Goal: Transaction & Acquisition: Book appointment/travel/reservation

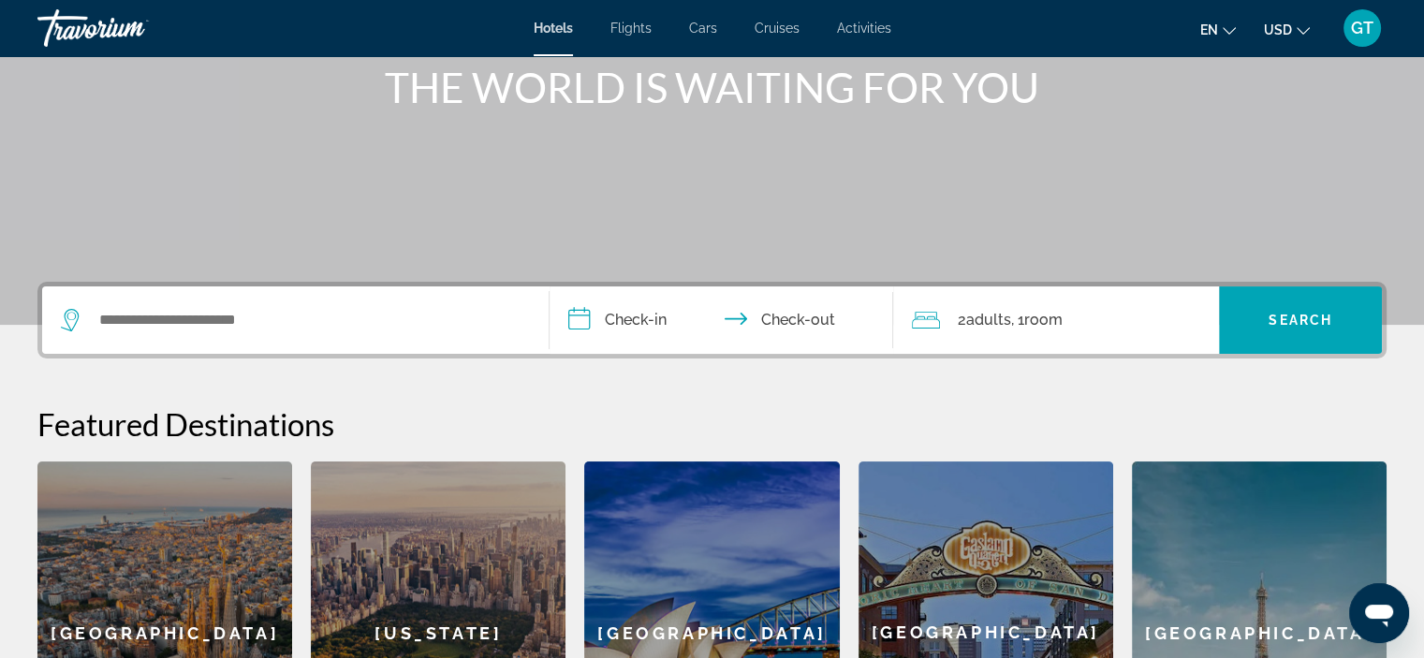
scroll to position [281, 0]
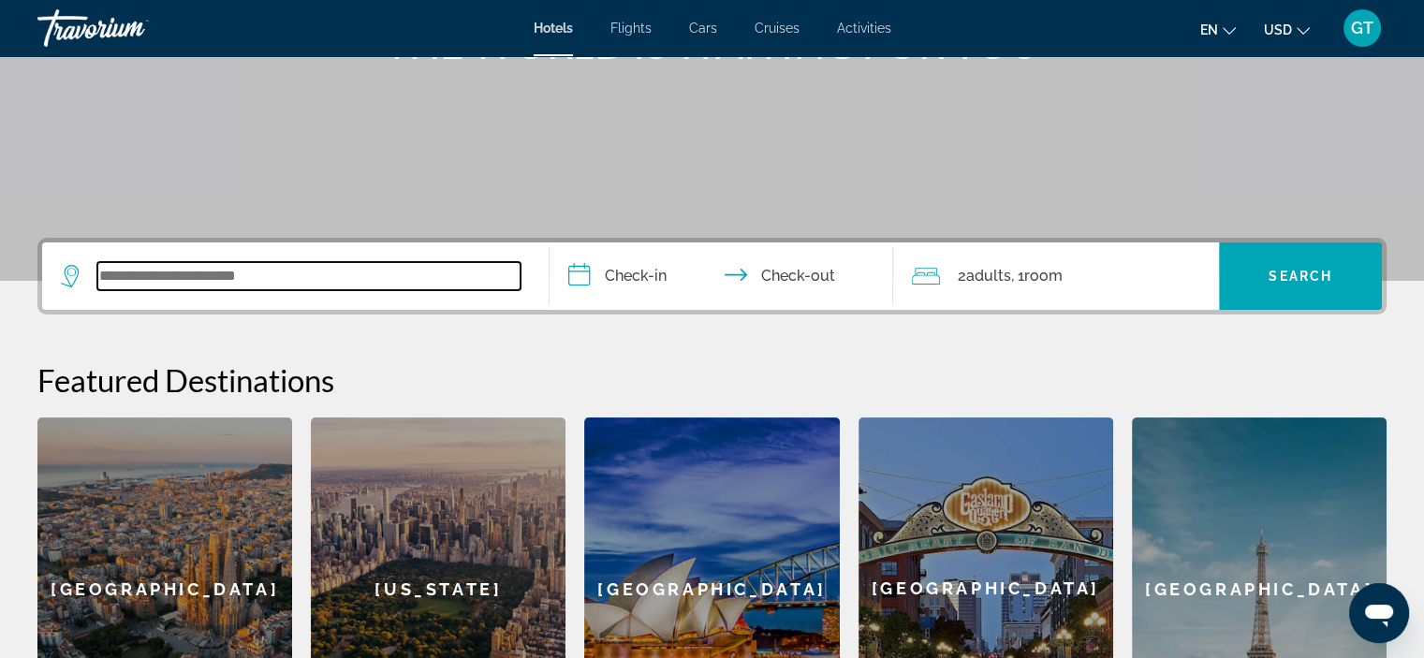
click at [230, 276] on input "Search widget" at bounding box center [308, 276] width 423 height 28
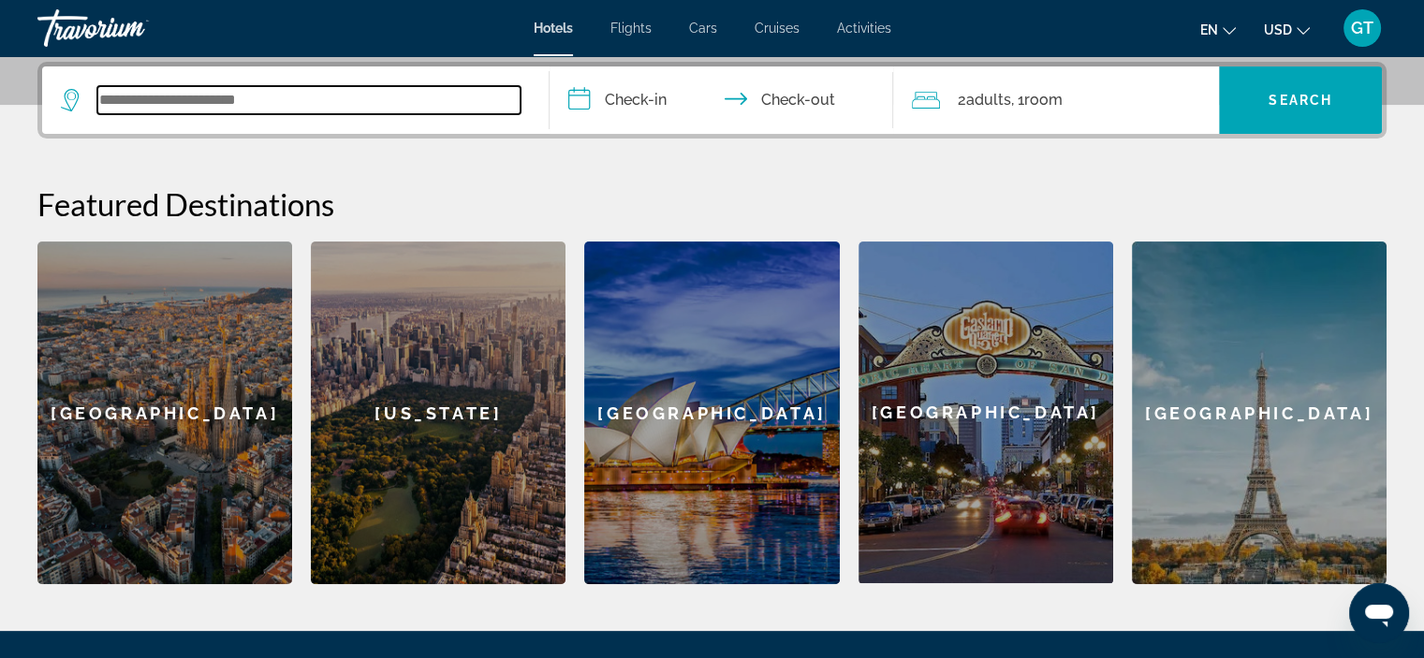
scroll to position [457, 0]
type input "*"
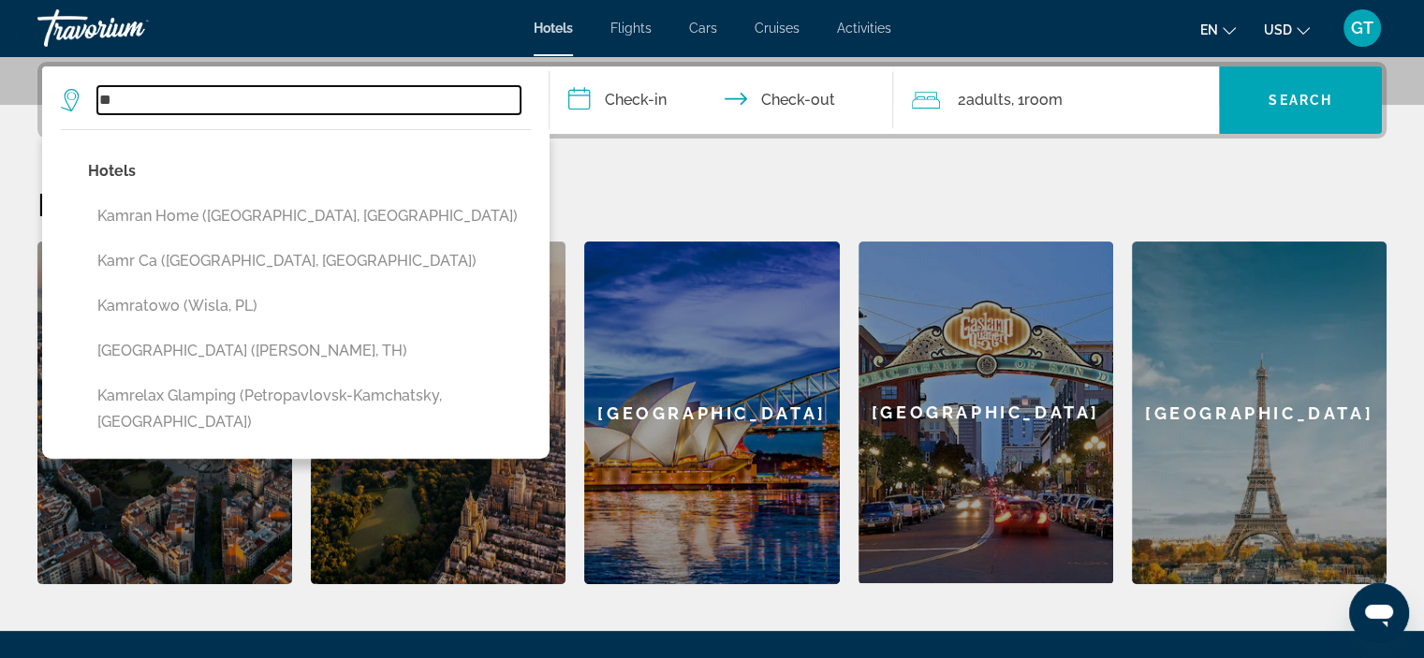
type input "*"
paste input "*******"
click at [198, 95] on input "*******" at bounding box center [308, 100] width 423 height 28
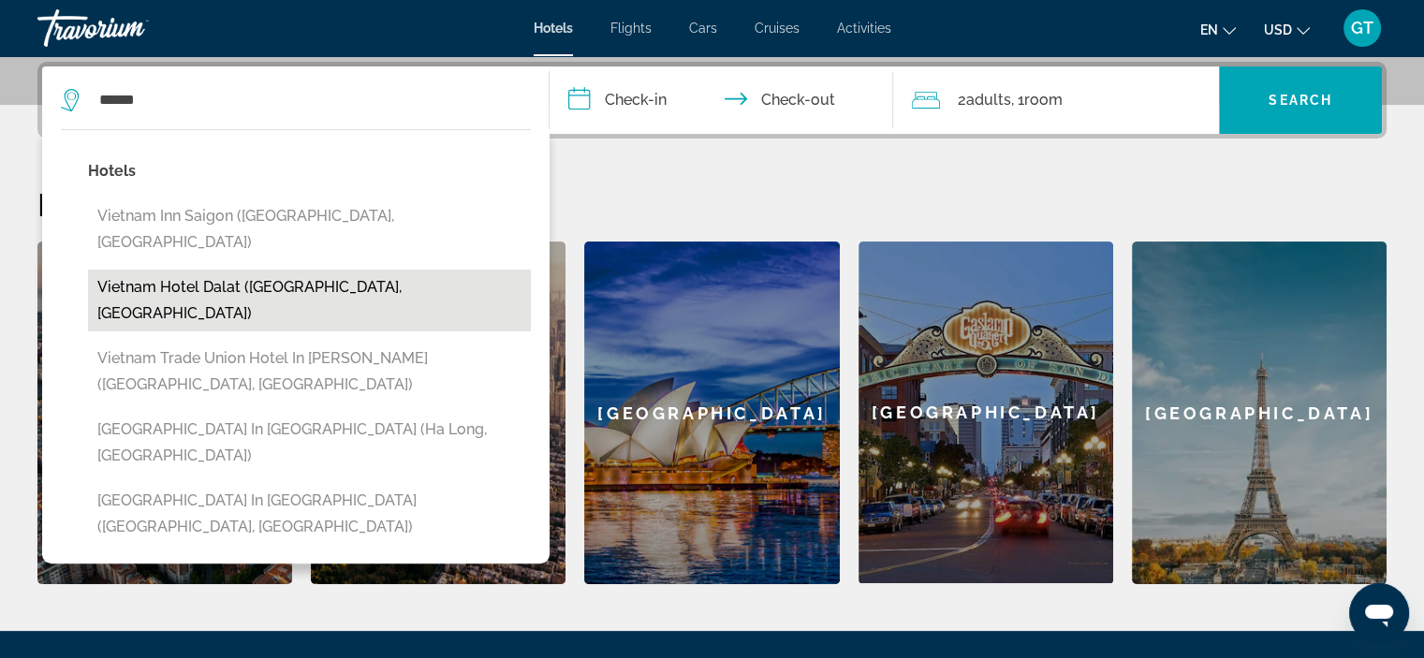
click at [270, 270] on button "Vietnam Hotel Dalat ([GEOGRAPHIC_DATA], [GEOGRAPHIC_DATA])" at bounding box center [309, 301] width 443 height 62
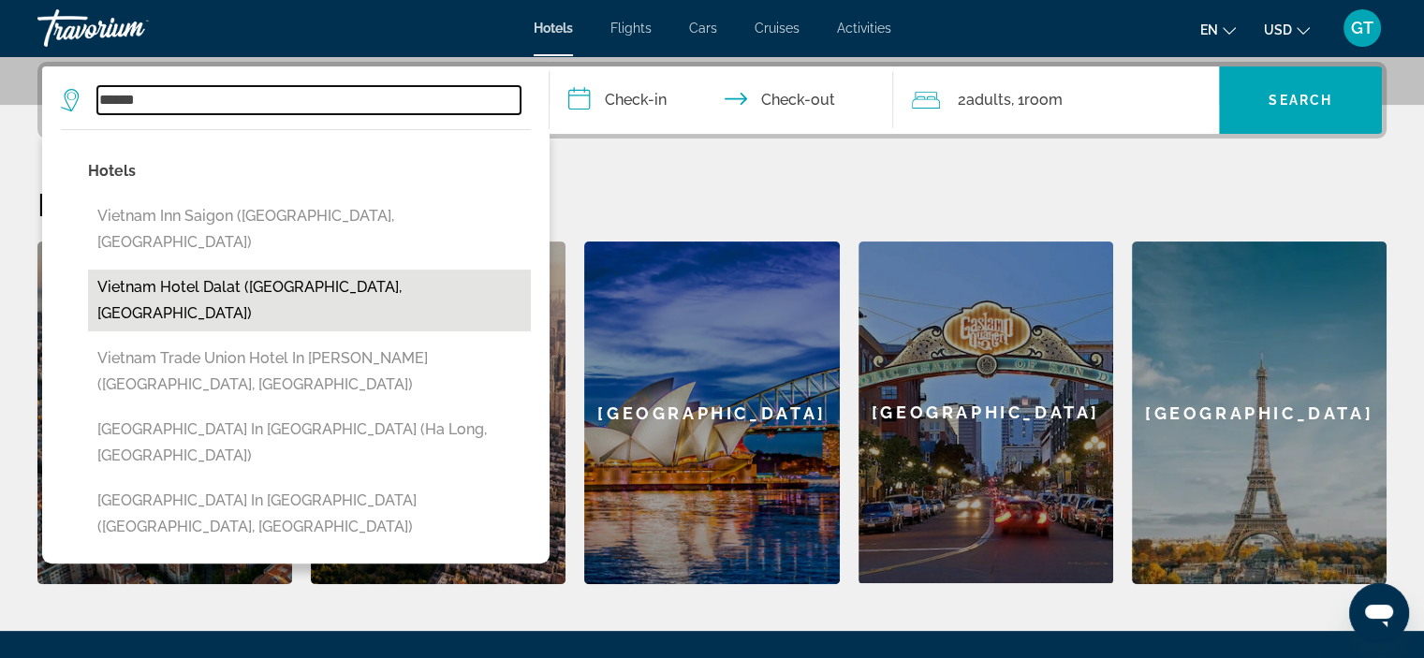
type input "**********"
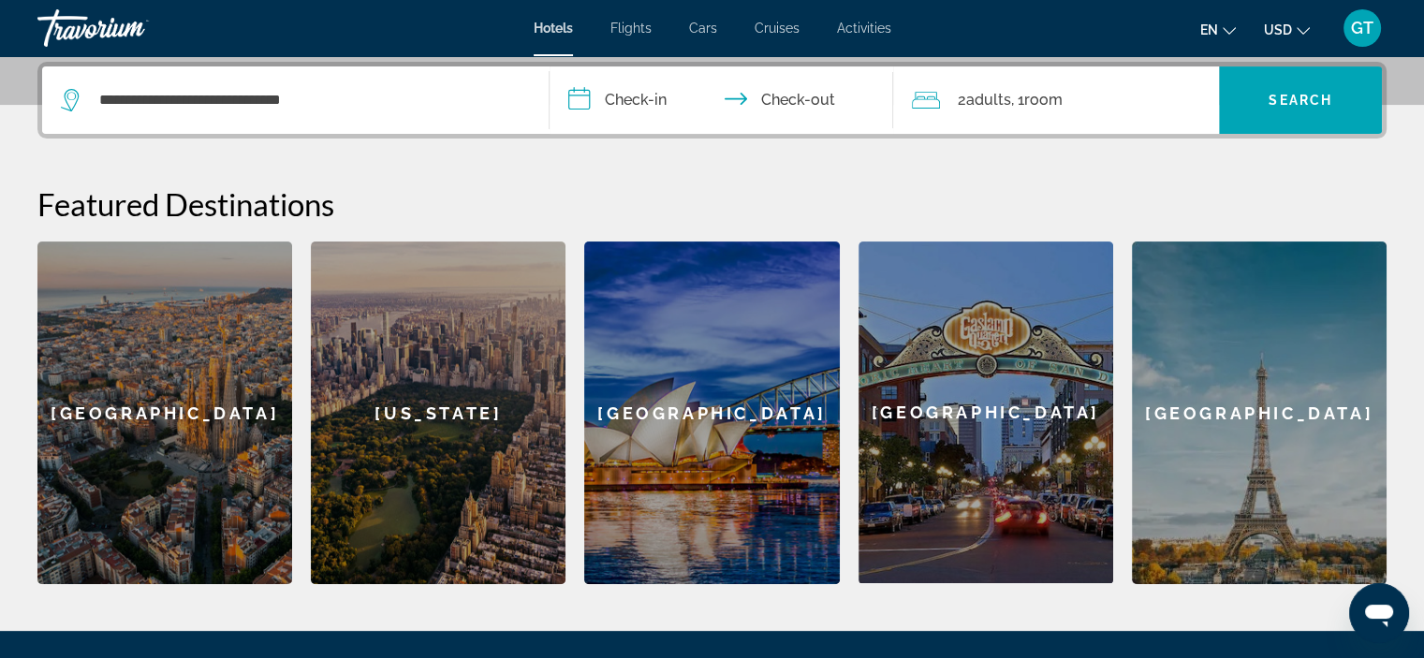
click at [624, 95] on input "**********" at bounding box center [726, 102] width 352 height 73
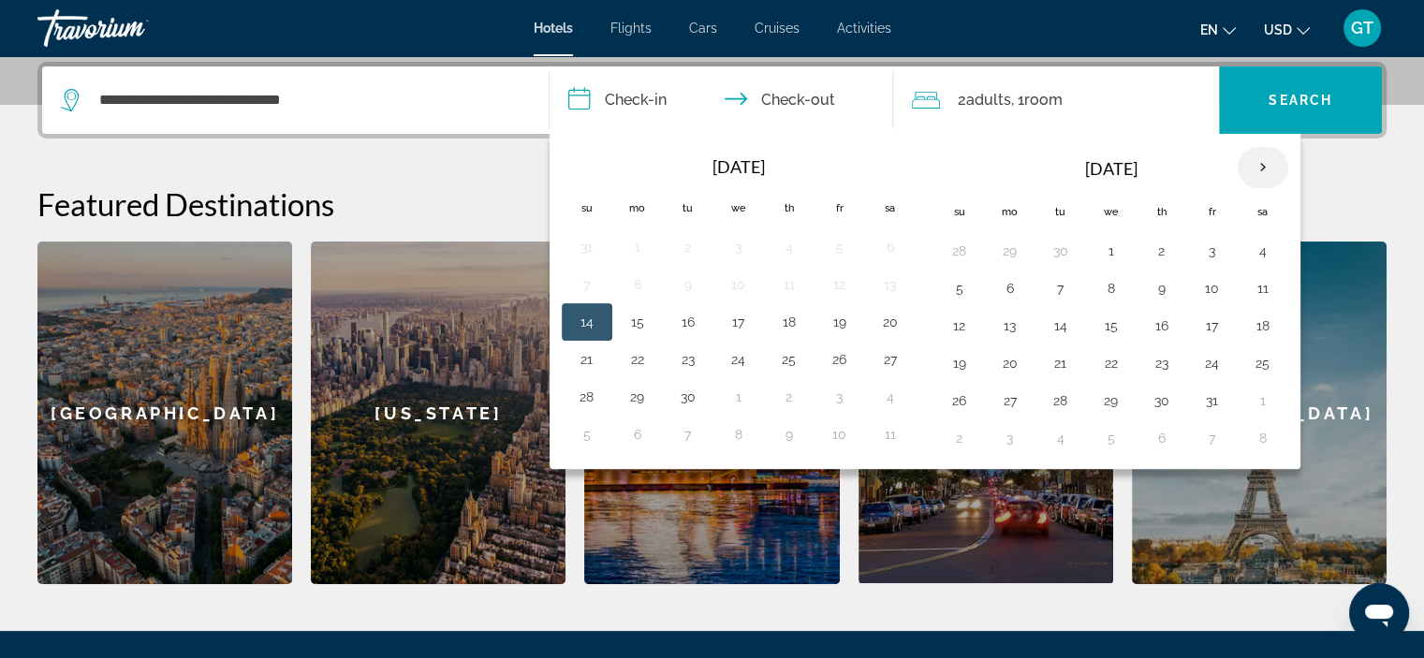
click at [1265, 169] on th "Next month" at bounding box center [1263, 167] width 51 height 41
click at [1007, 400] on button "24" at bounding box center [1010, 401] width 30 height 26
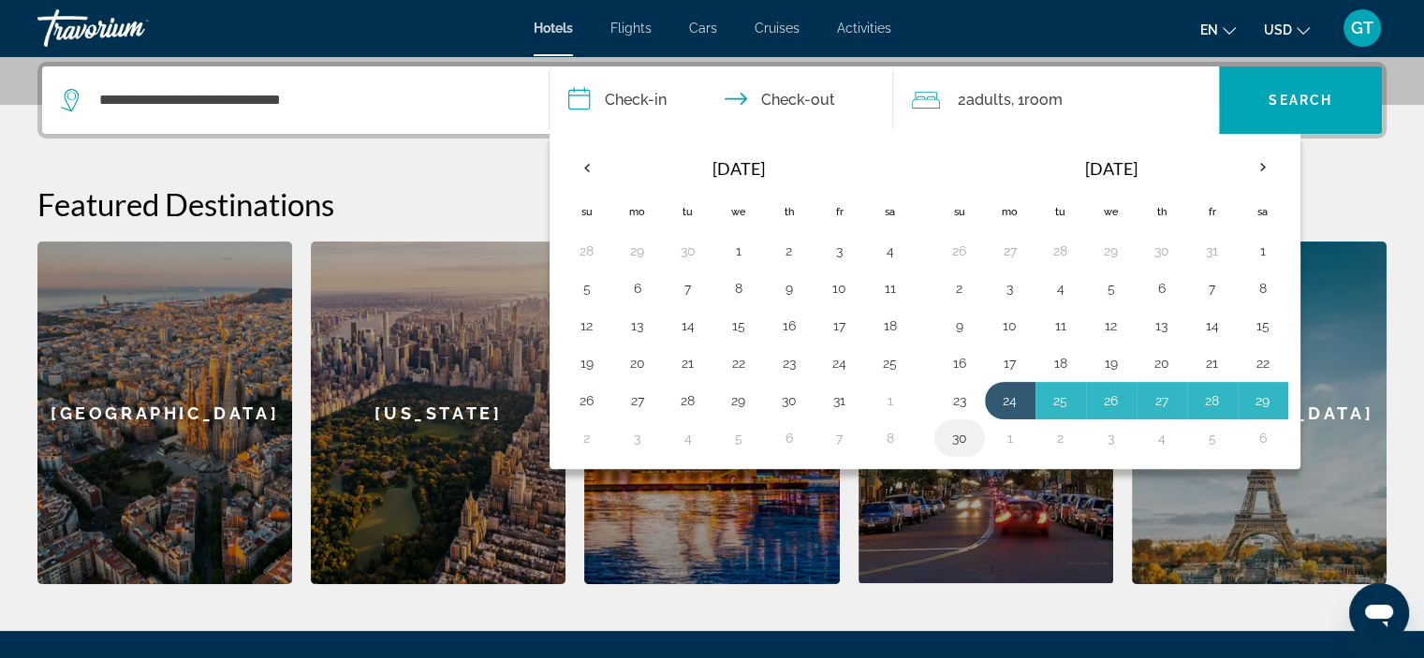
click at [954, 432] on button "30" at bounding box center [960, 438] width 30 height 26
type input "**********"
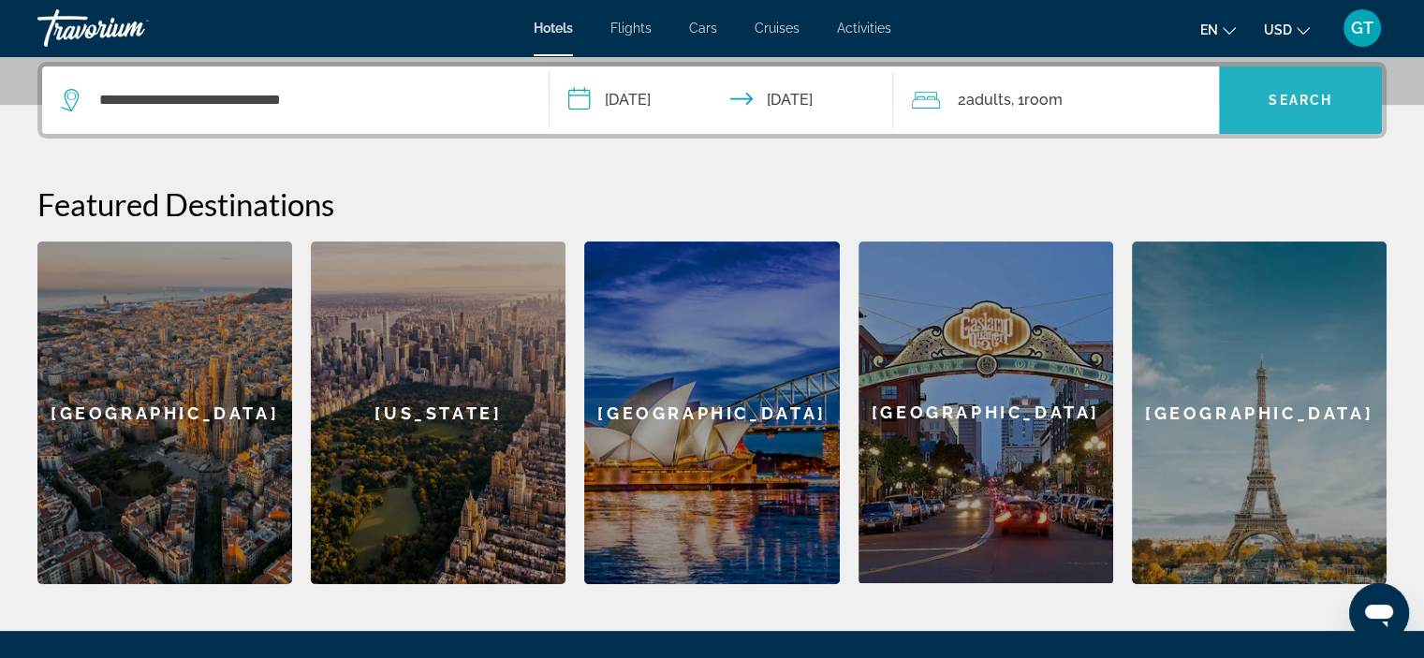
click at [1274, 93] on span "Search" at bounding box center [1300, 100] width 64 height 15
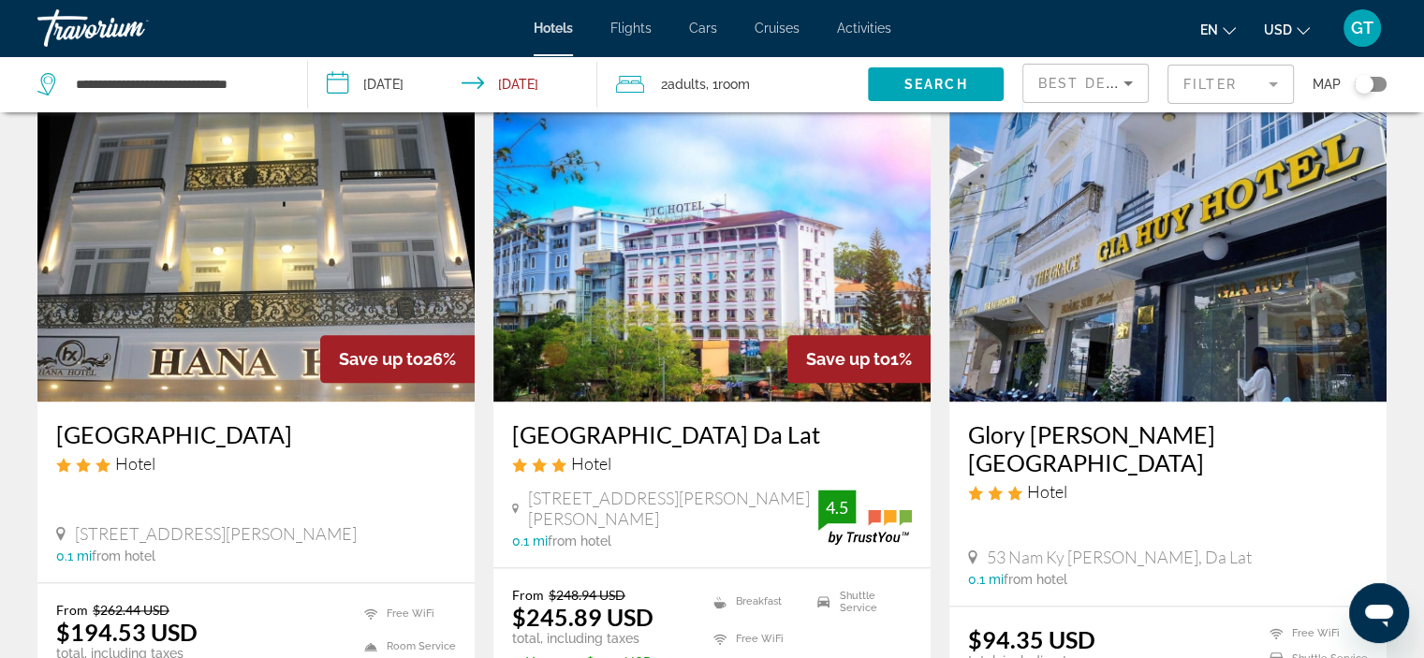
scroll to position [2528, 0]
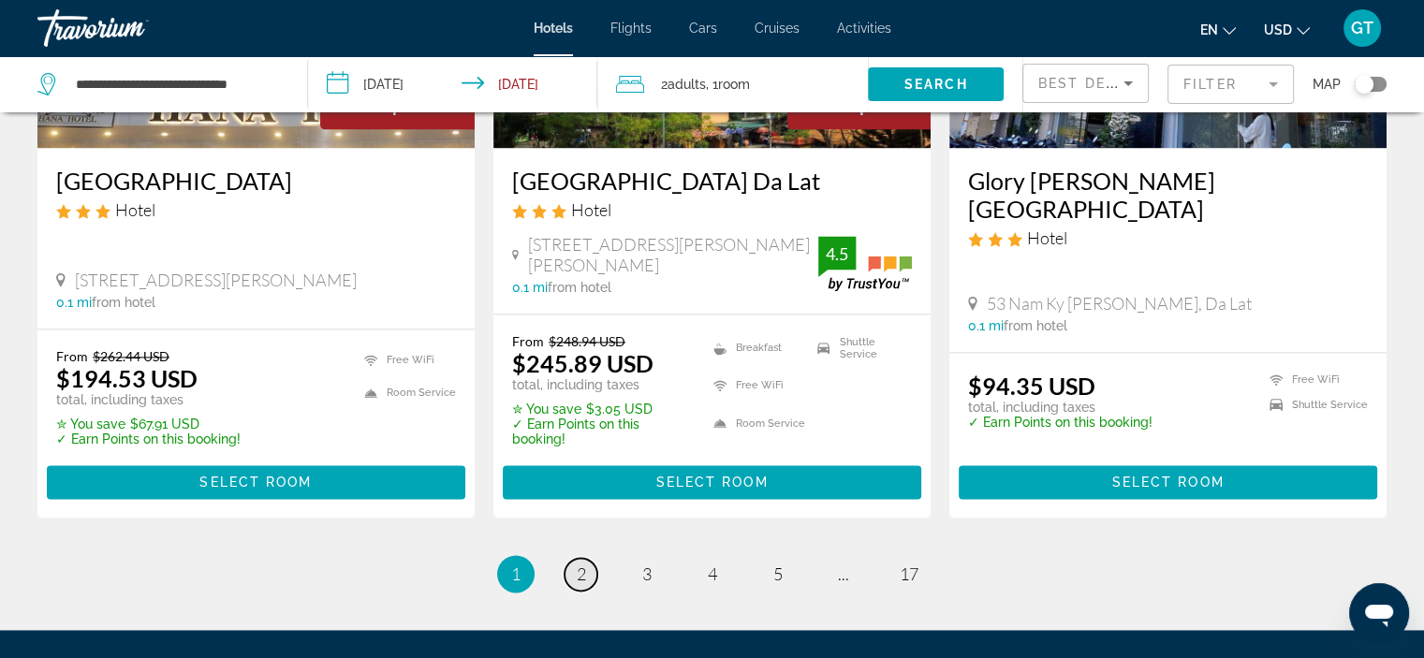
click at [585, 564] on span "2" at bounding box center [581, 574] width 9 height 21
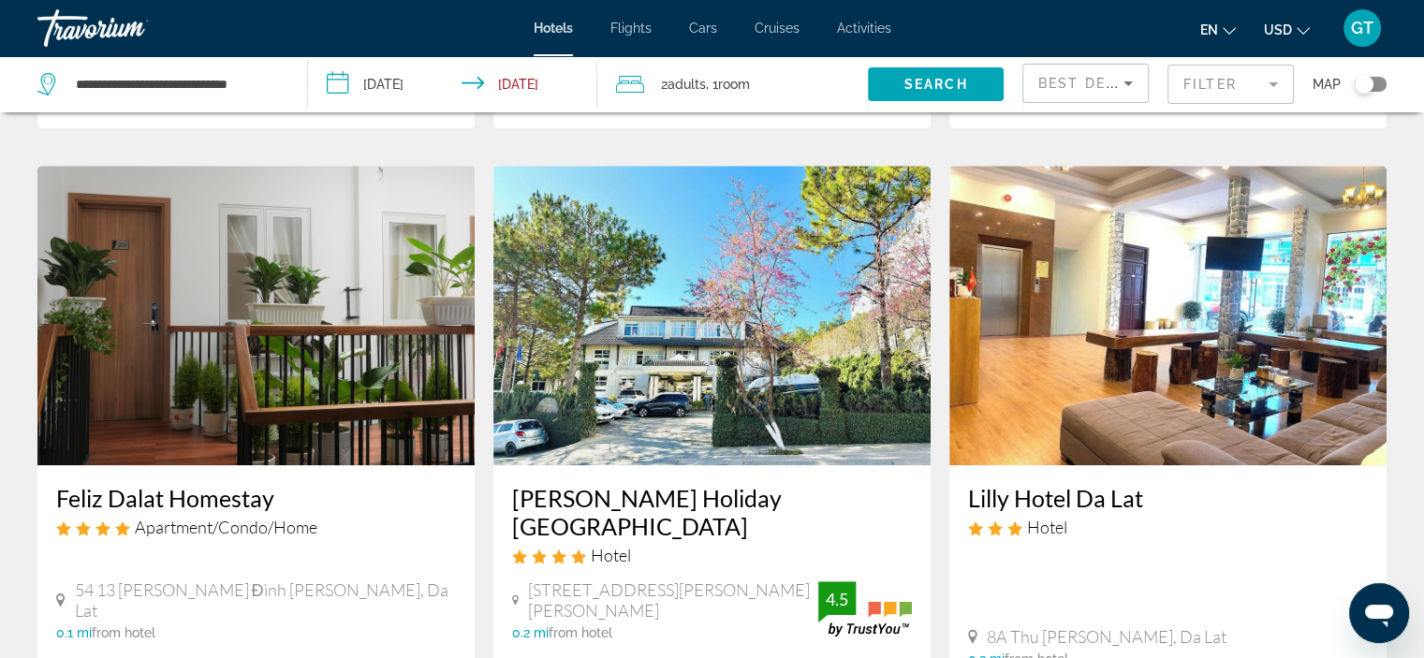
scroll to position [1404, 0]
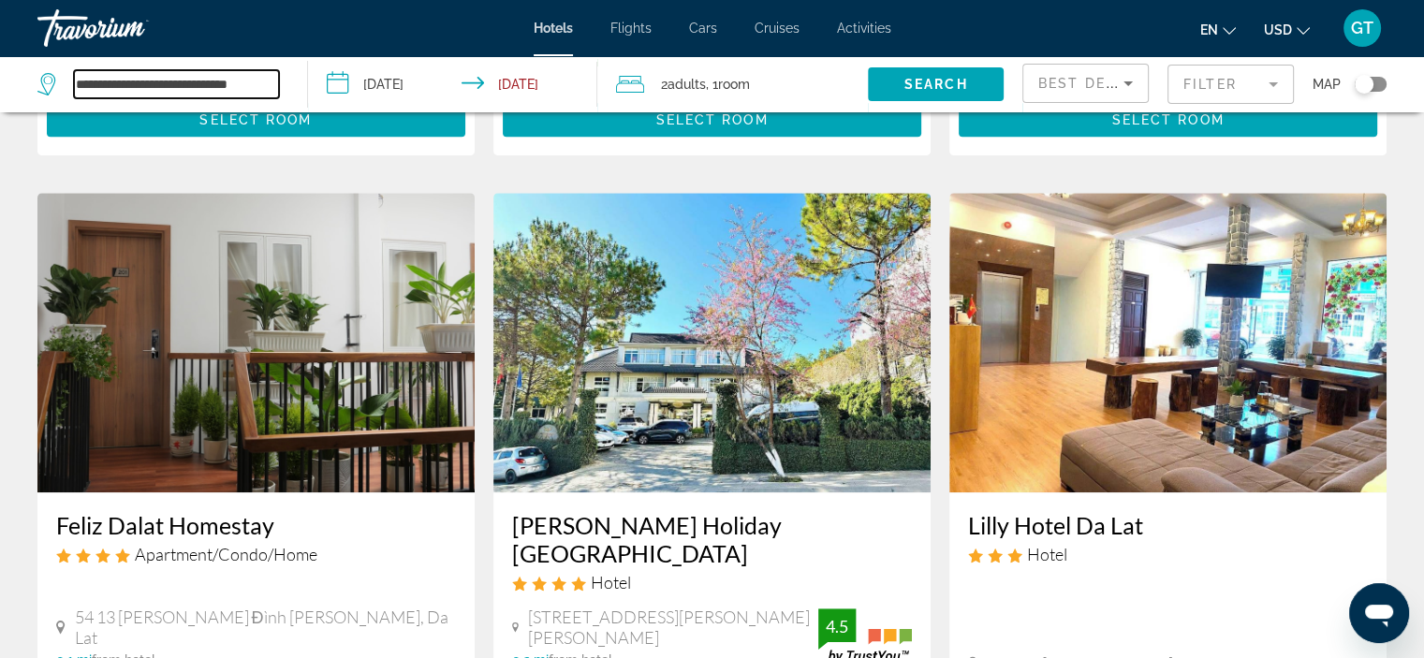
click at [273, 81] on input "**********" at bounding box center [176, 84] width 205 height 28
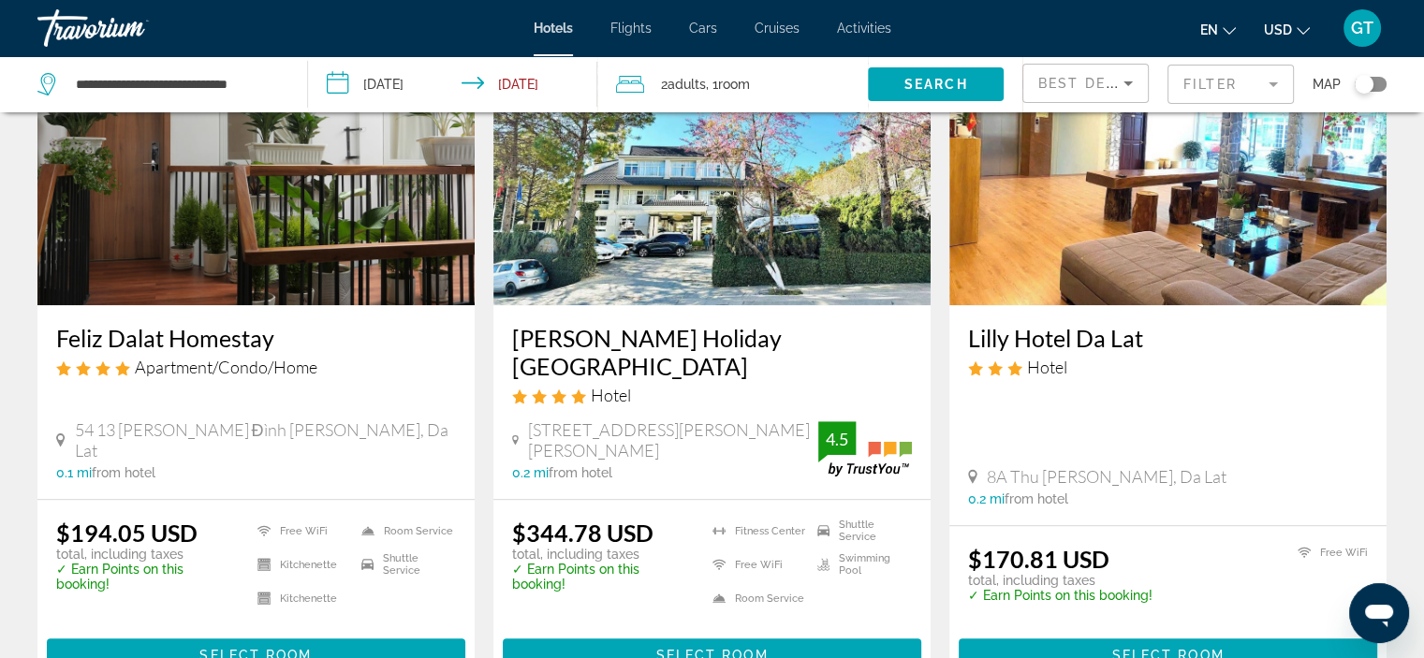
click at [261, 216] on img "Main content" at bounding box center [255, 156] width 437 height 300
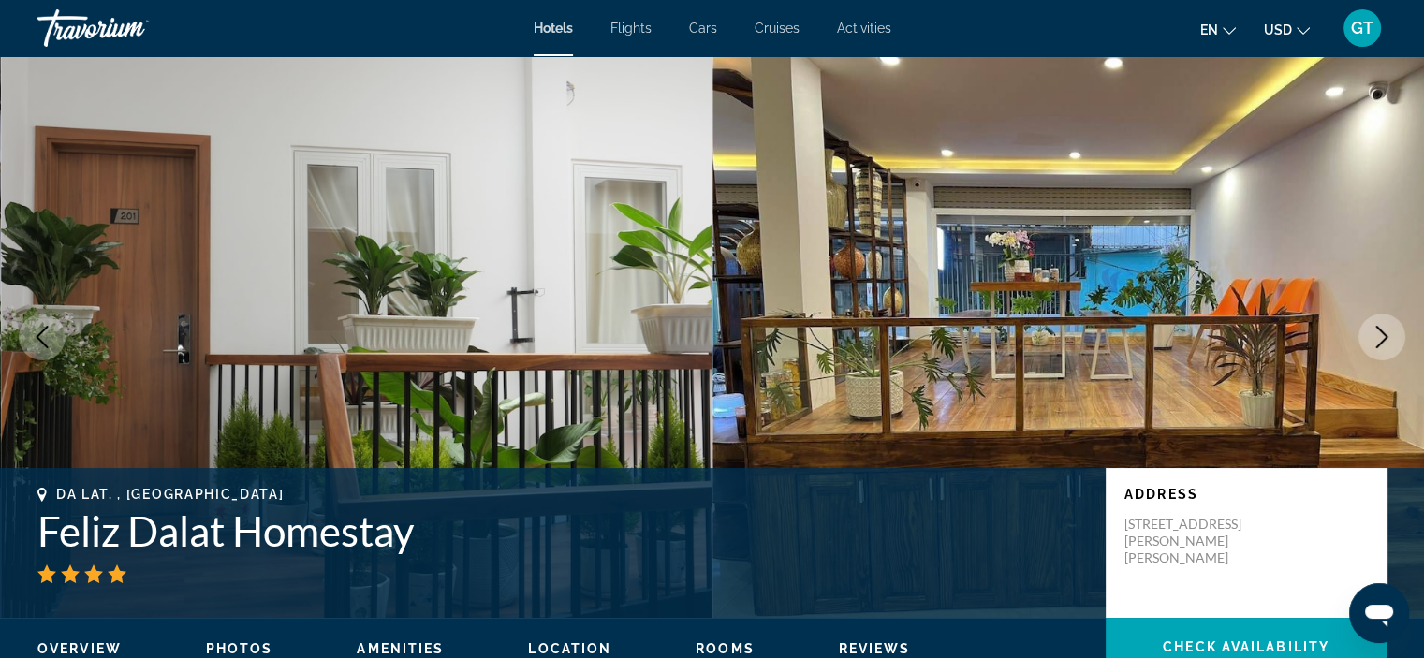
scroll to position [187, 0]
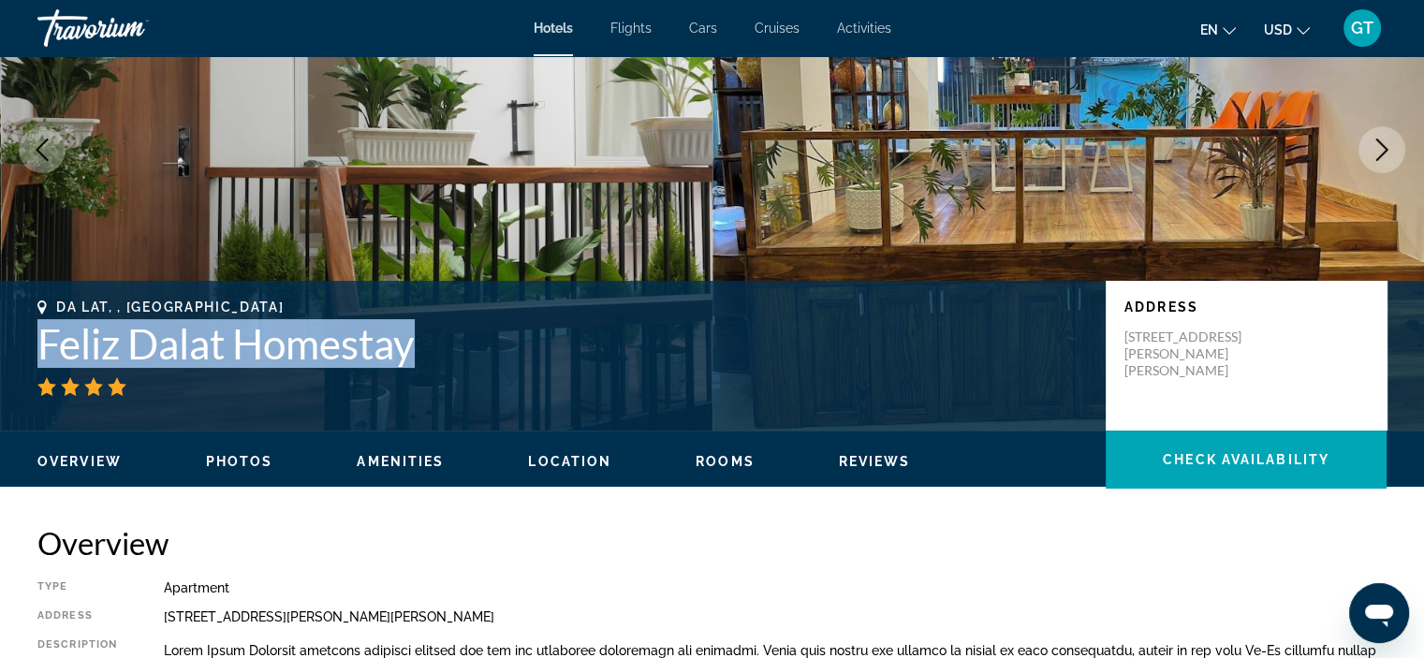
drag, startPoint x: 426, startPoint y: 355, endPoint x: 40, endPoint y: 342, distance: 385.9
click at [40, 342] on h1 "Feliz Dalat Homestay" at bounding box center [561, 343] width 1049 height 49
copy h1 "Feliz Dalat Homestay"
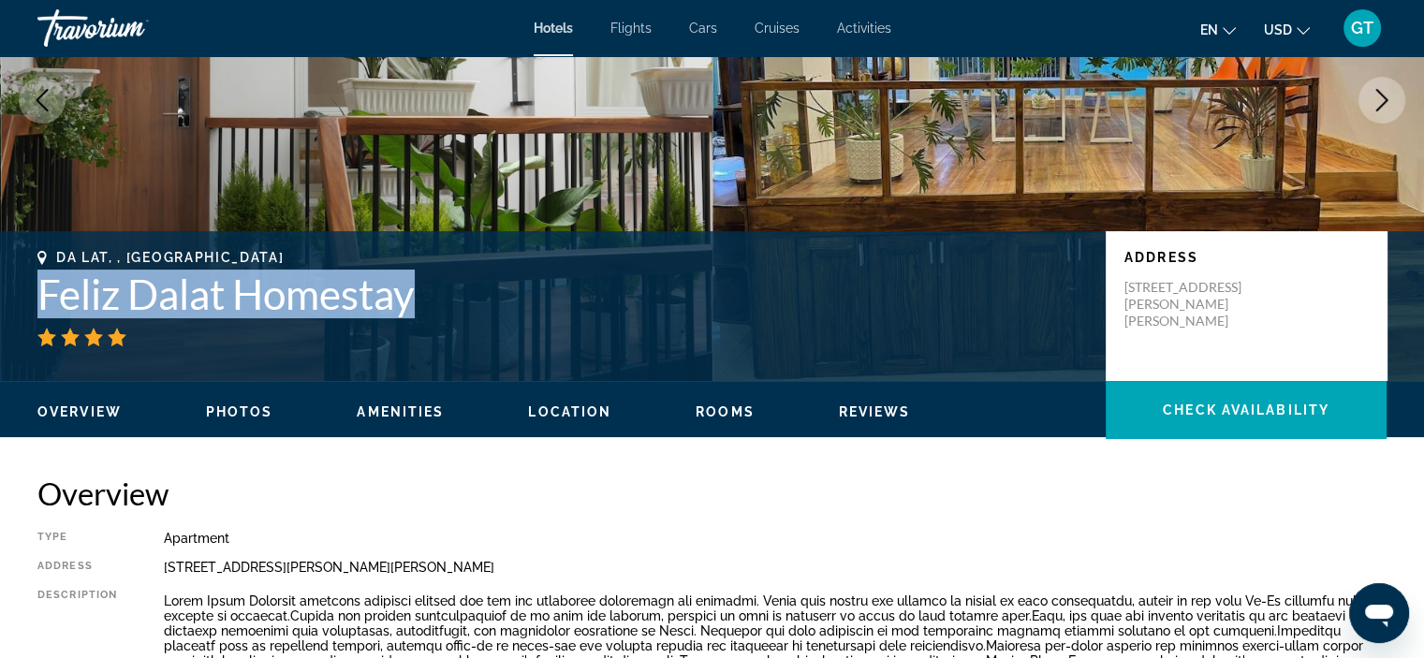
scroll to position [0, 0]
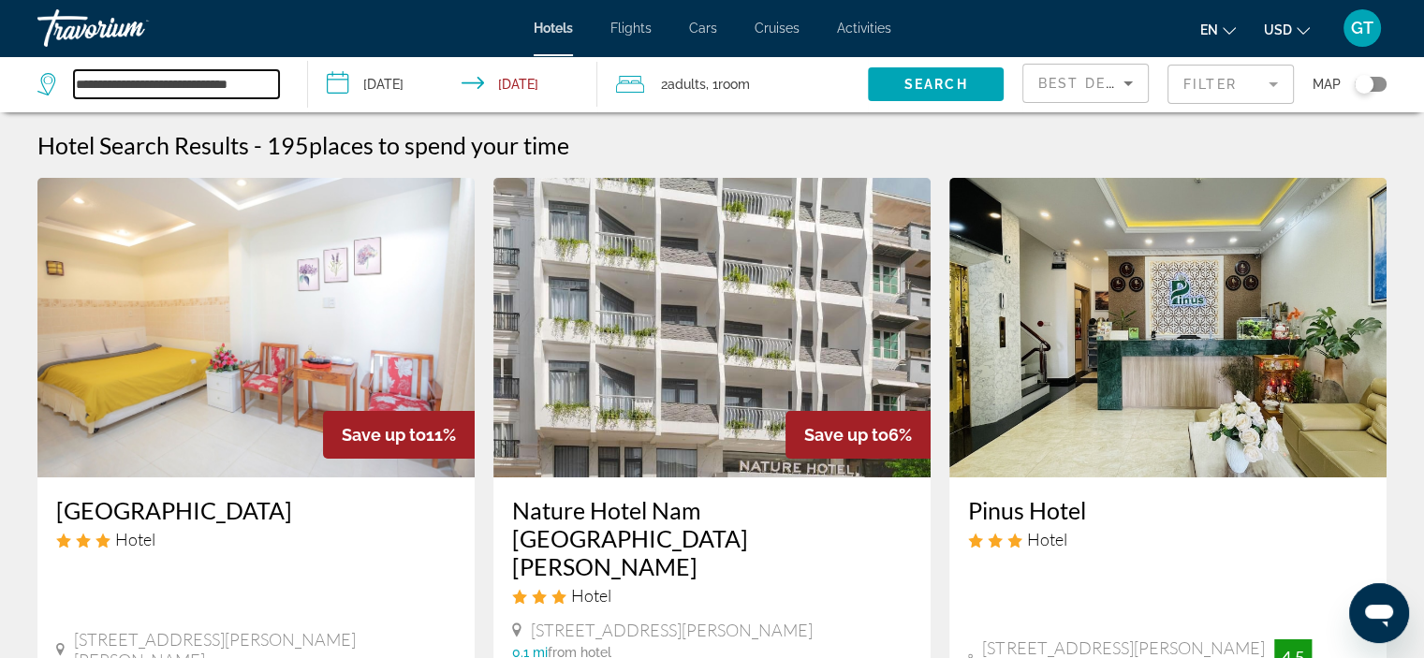
click at [273, 83] on input "**********" at bounding box center [176, 84] width 205 height 28
type input "*"
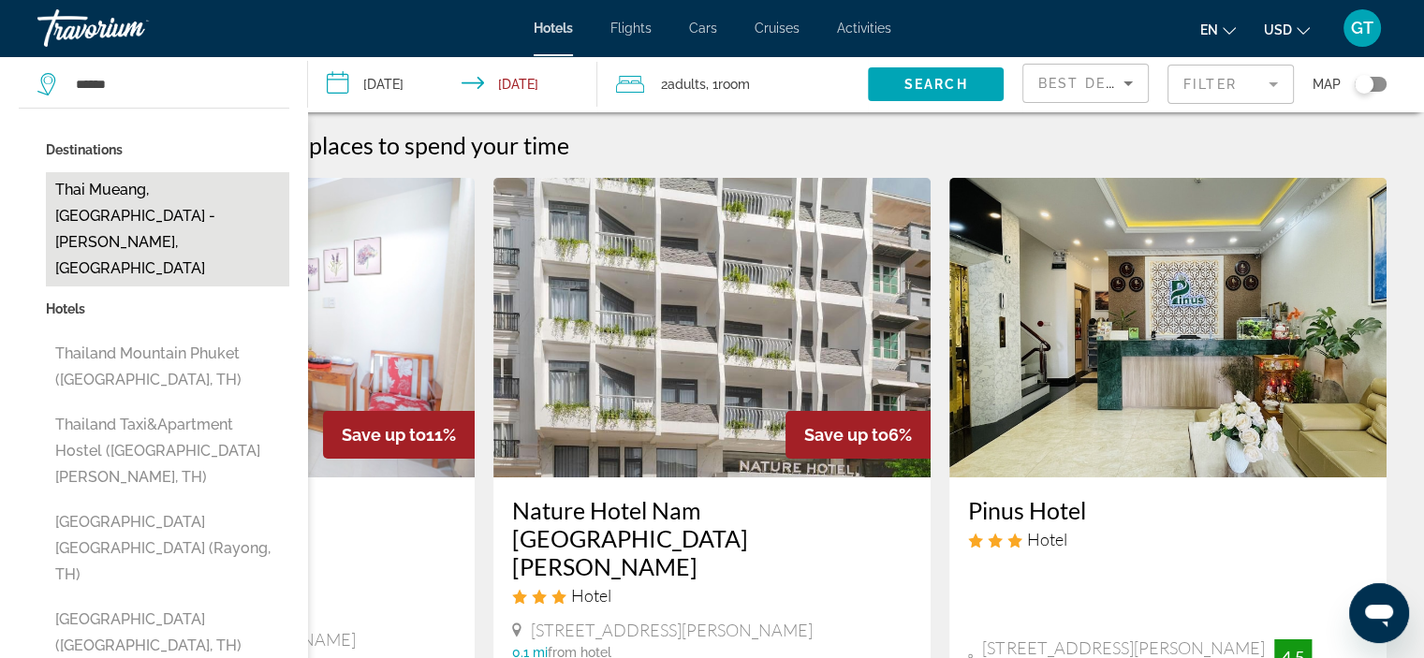
click at [129, 210] on button "Thai Mueang, [GEOGRAPHIC_DATA] - [PERSON_NAME], [GEOGRAPHIC_DATA]" at bounding box center [167, 229] width 243 height 114
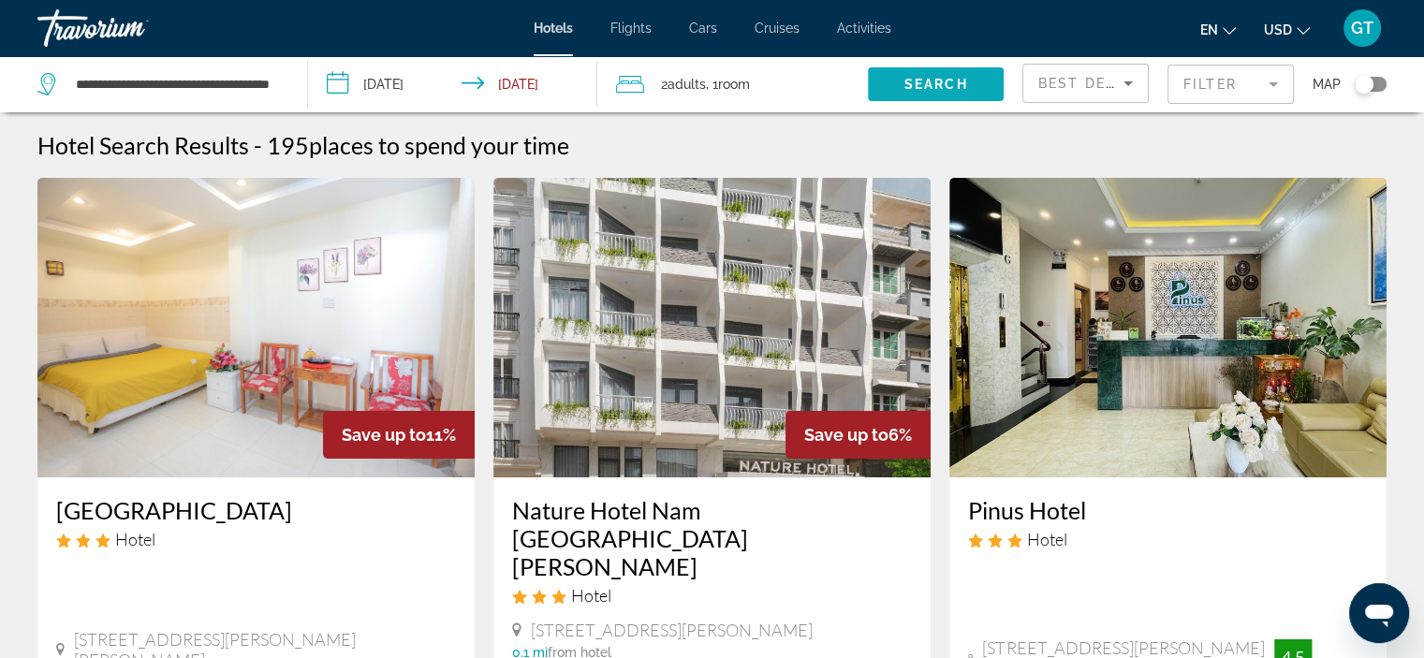
click at [927, 81] on span "Search" at bounding box center [936, 84] width 64 height 15
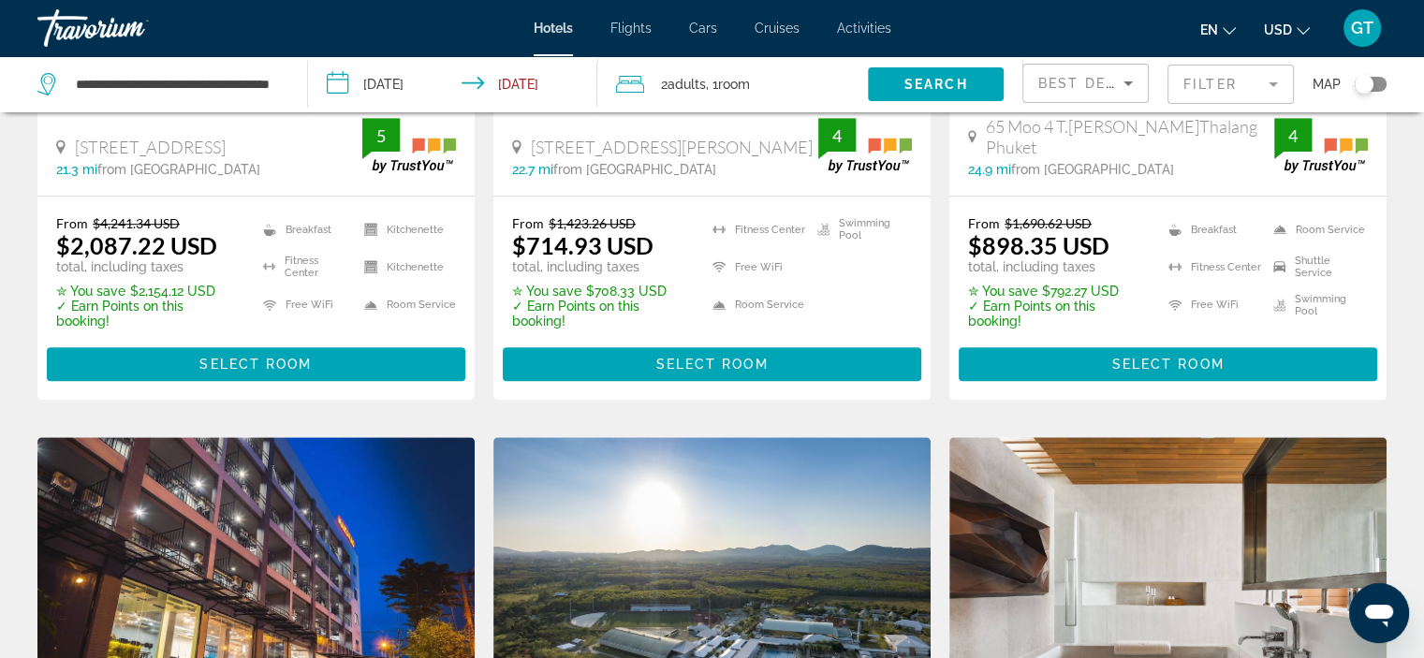
scroll to position [1217, 0]
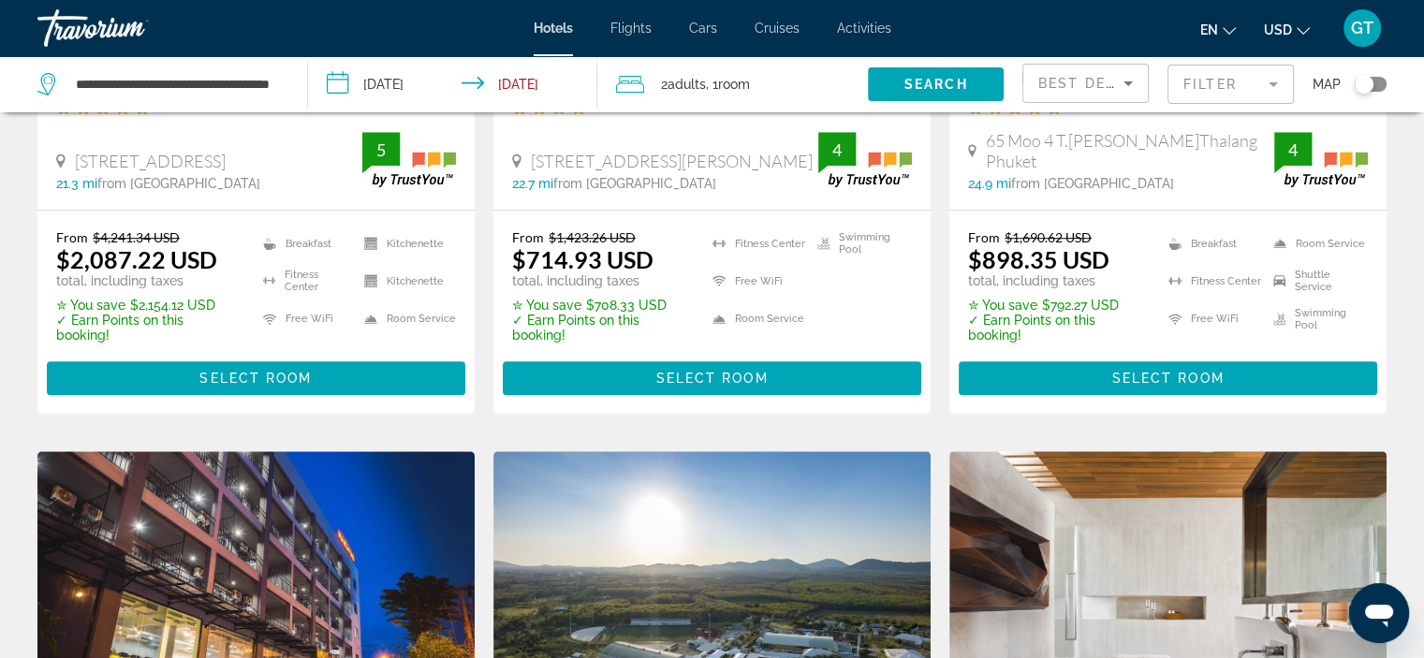
click at [283, 81] on div "**********" at bounding box center [162, 84] width 251 height 56
click at [278, 82] on input "**********" at bounding box center [176, 84] width 205 height 28
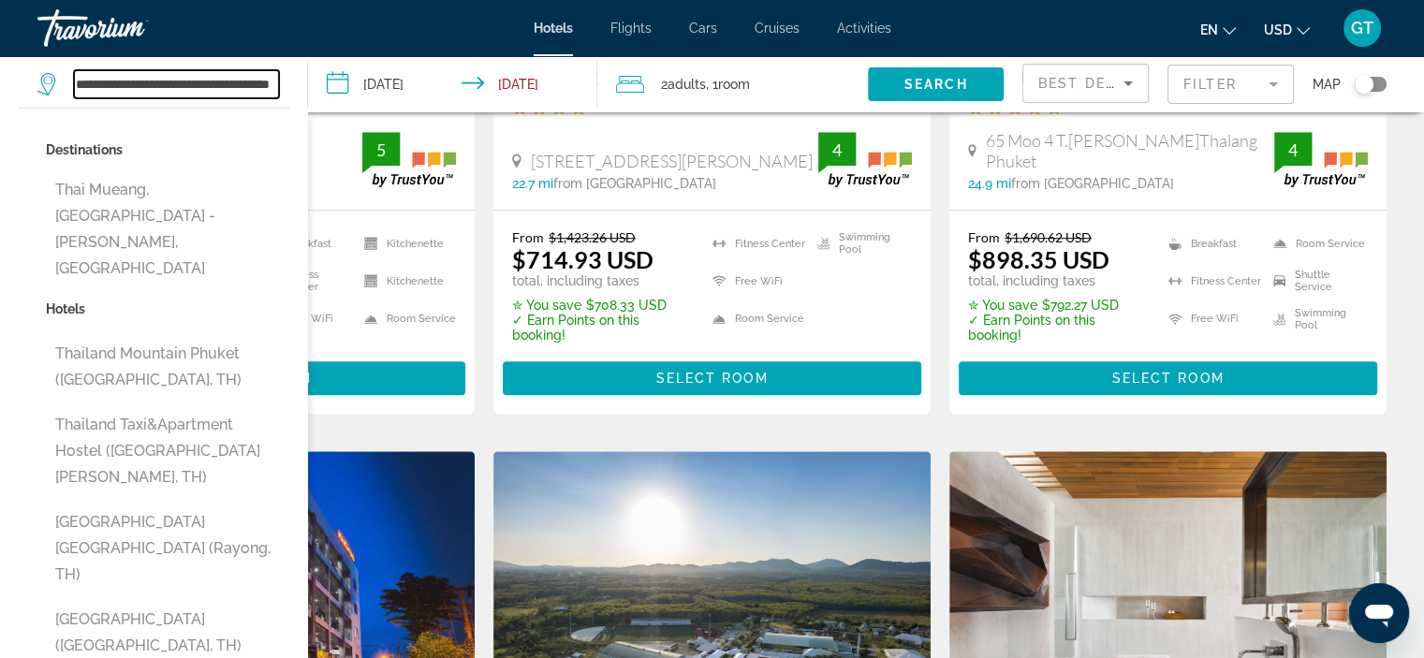
click at [161, 81] on input "**********" at bounding box center [176, 84] width 205 height 28
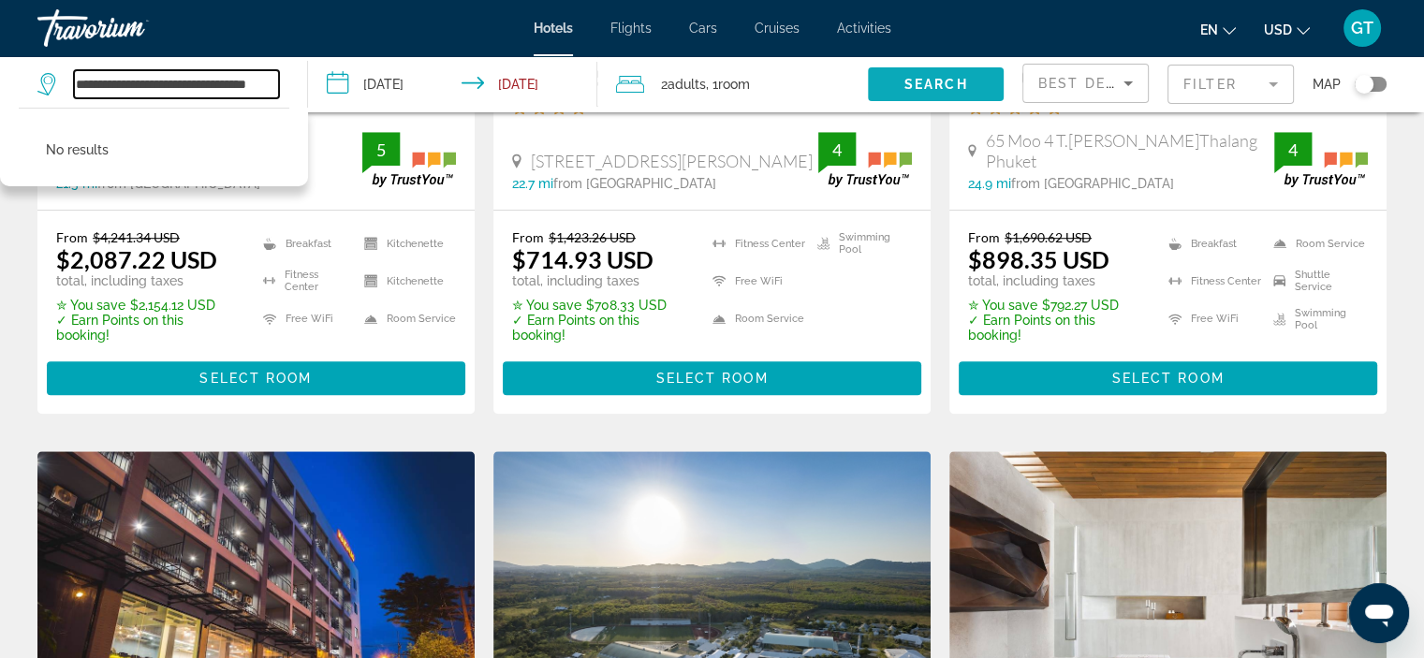
type input "**********"
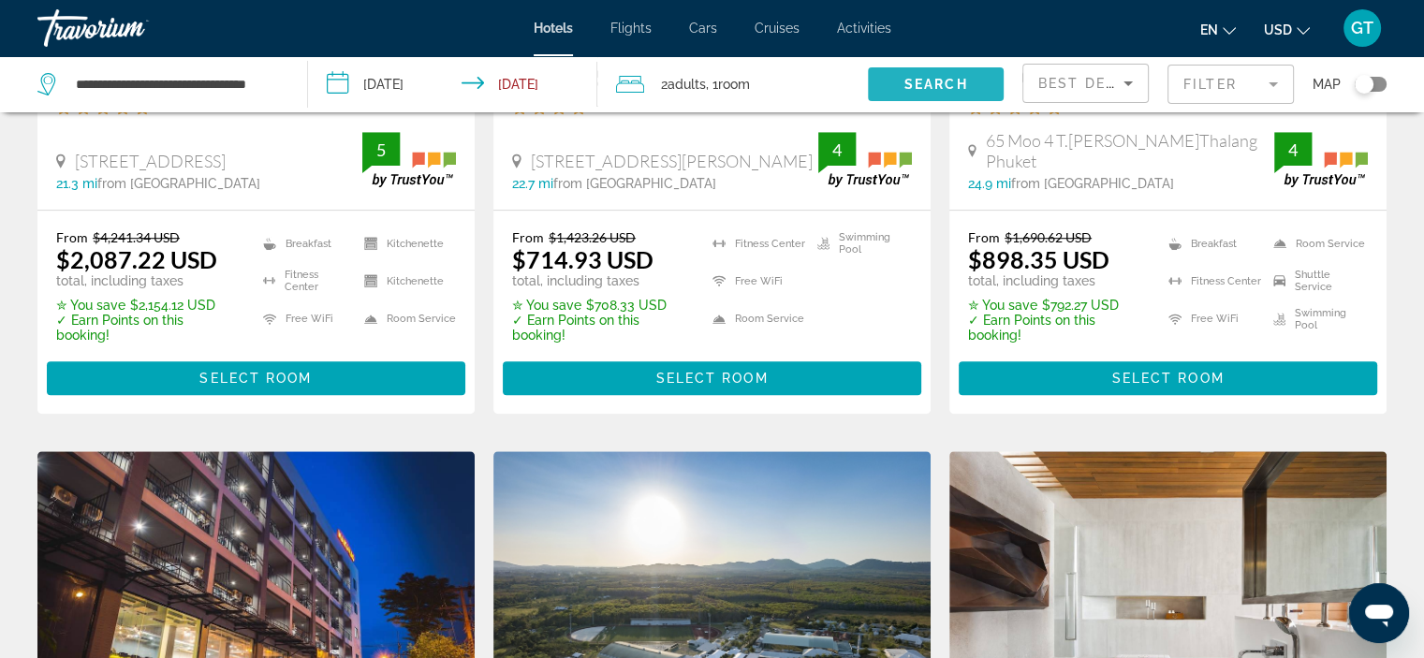
click at [925, 83] on span "Search" at bounding box center [936, 84] width 64 height 15
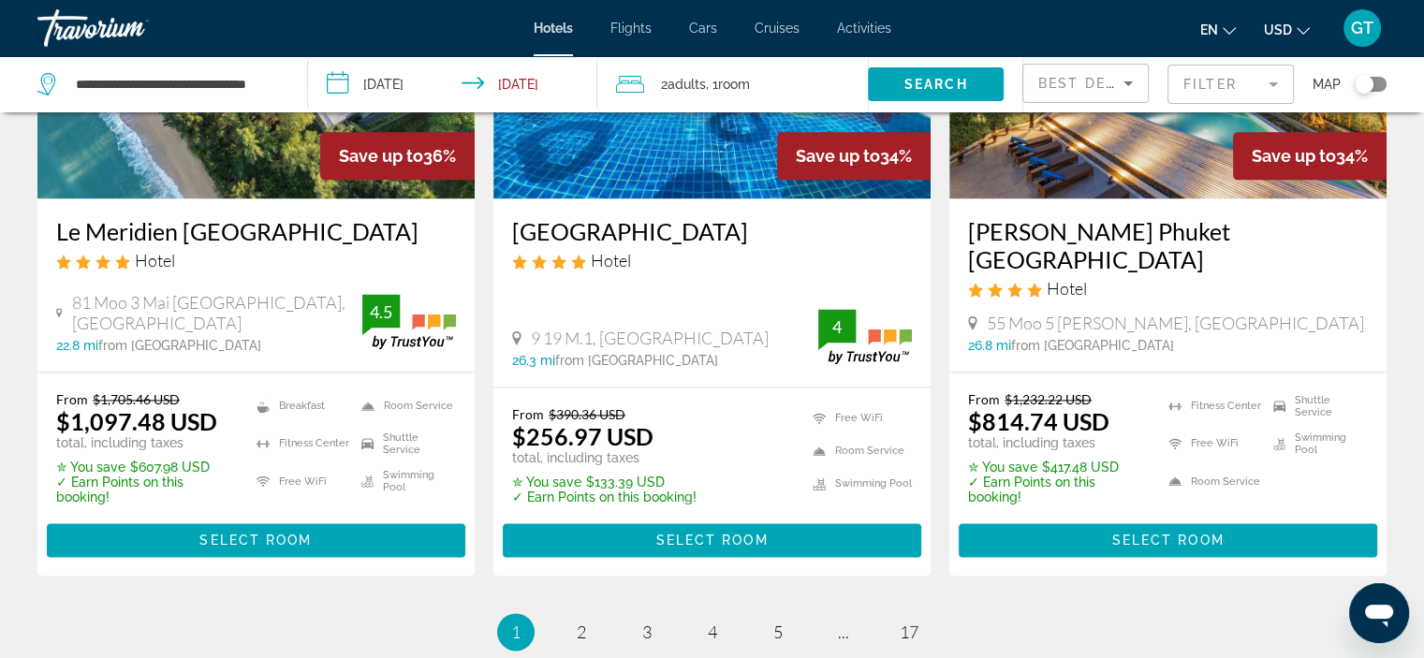
scroll to position [2528, 0]
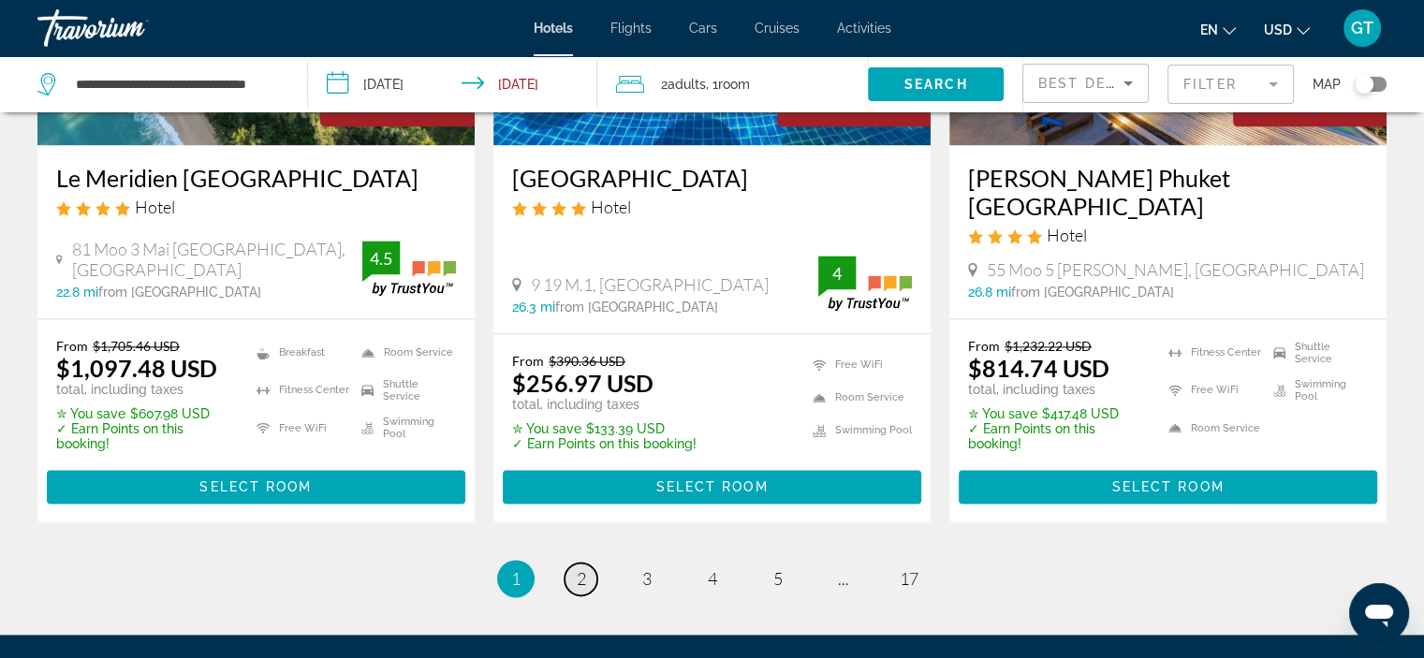
click at [574, 563] on link "page 2" at bounding box center [580, 579] width 33 height 33
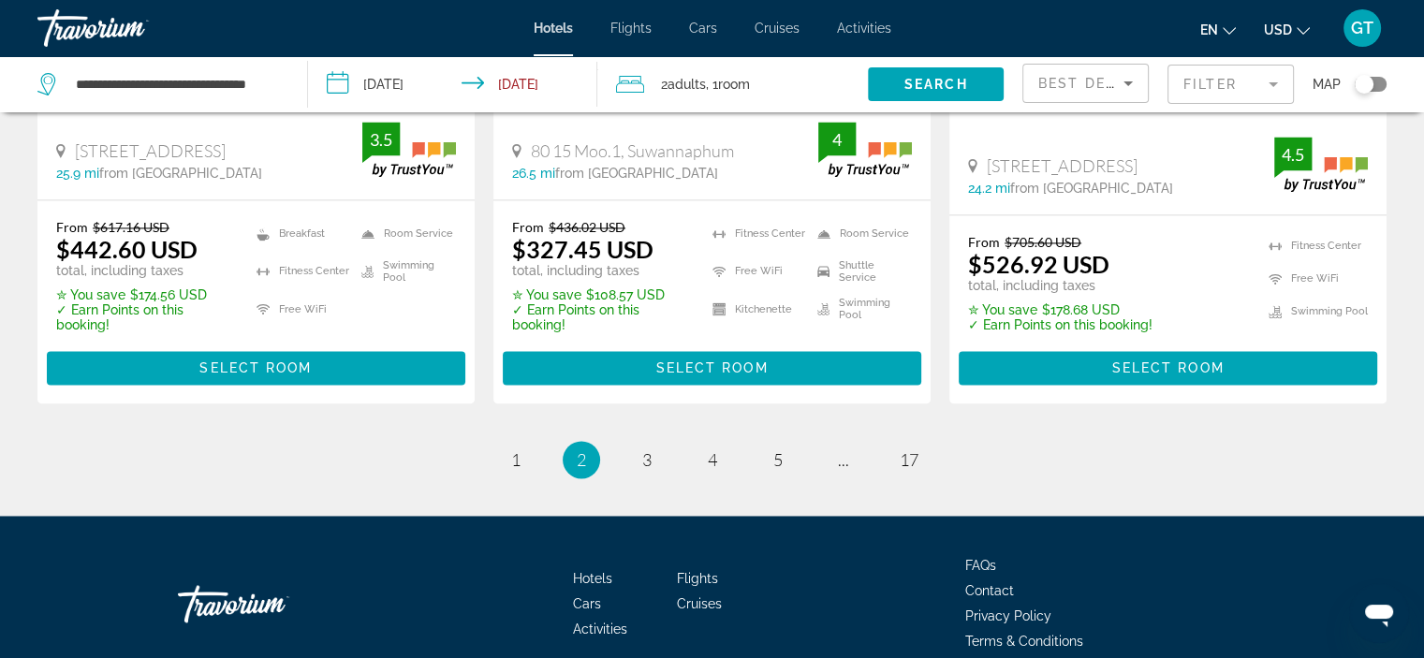
scroll to position [2761, 0]
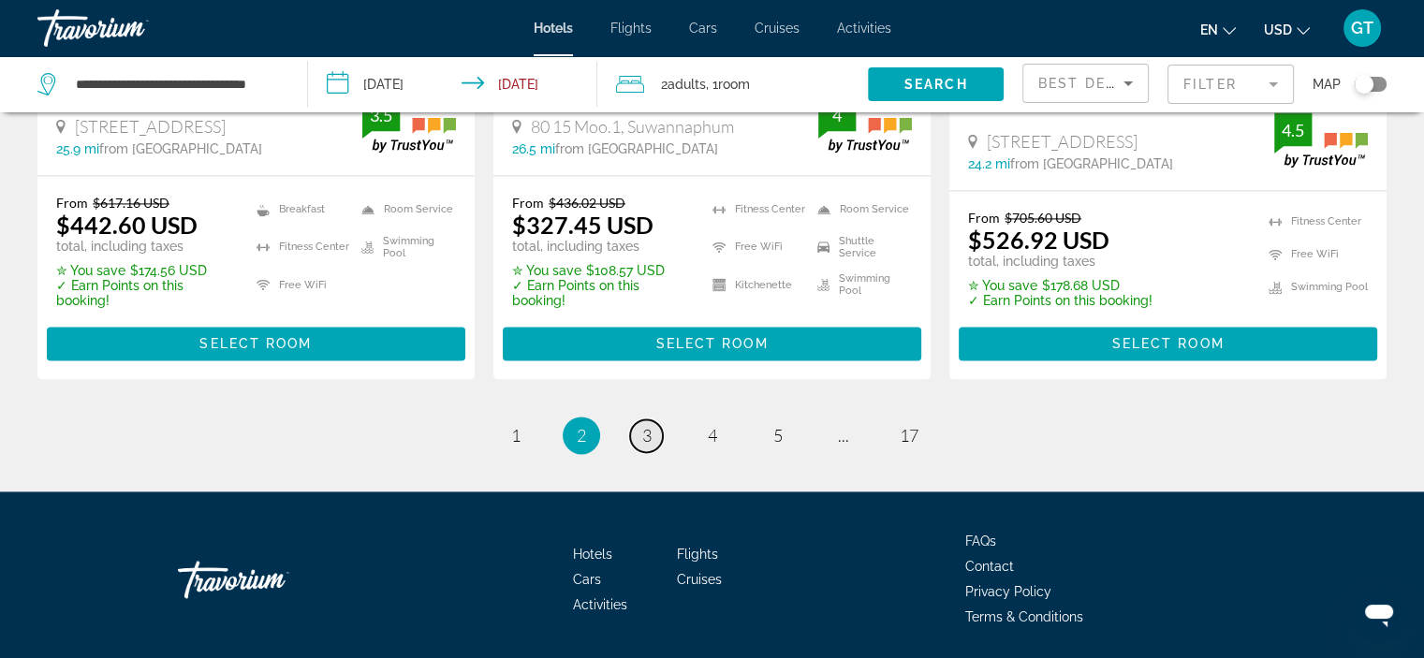
click at [655, 419] on link "page 3" at bounding box center [646, 435] width 33 height 33
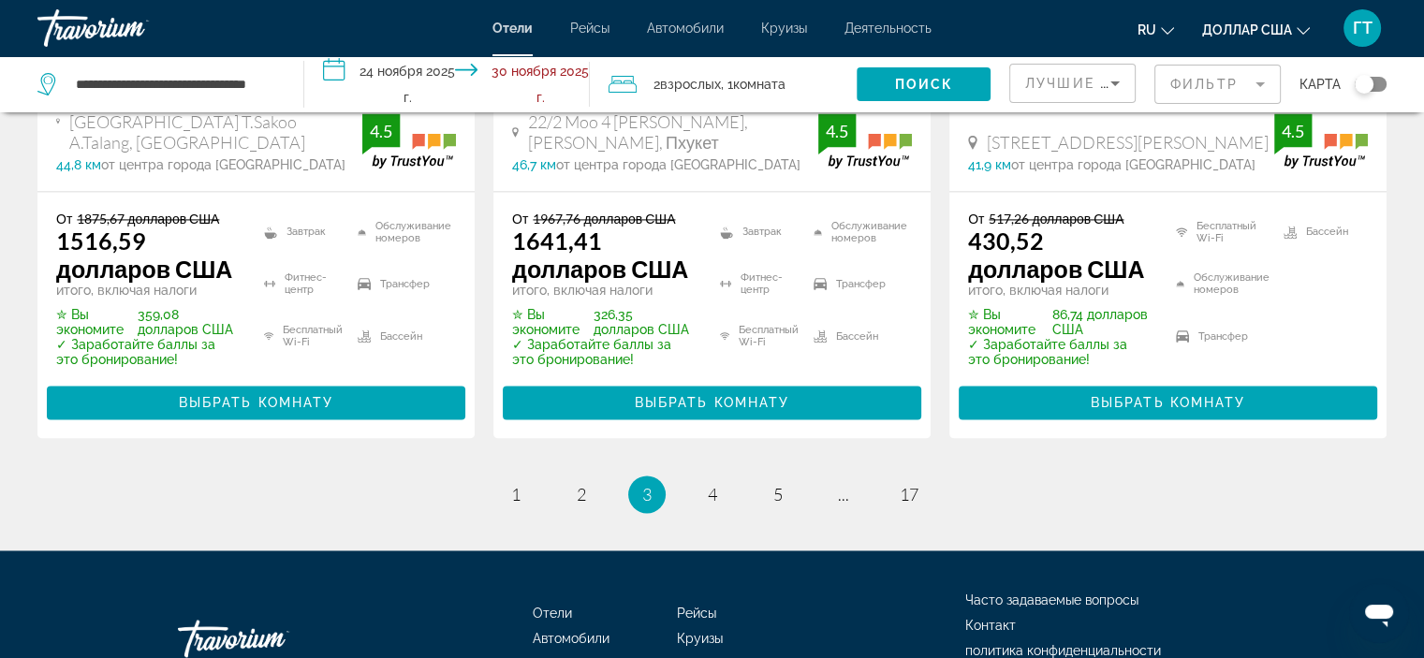
scroll to position [2808, 0]
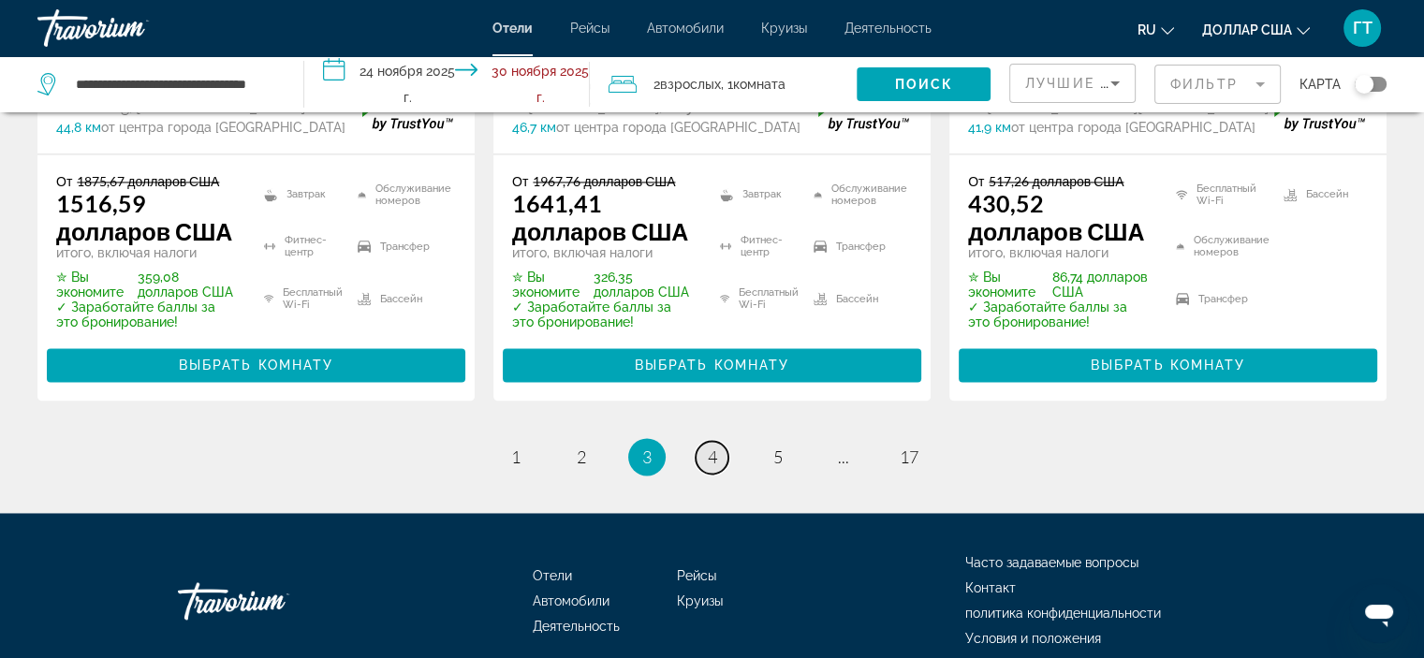
click at [711, 447] on font "4" at bounding box center [712, 457] width 9 height 21
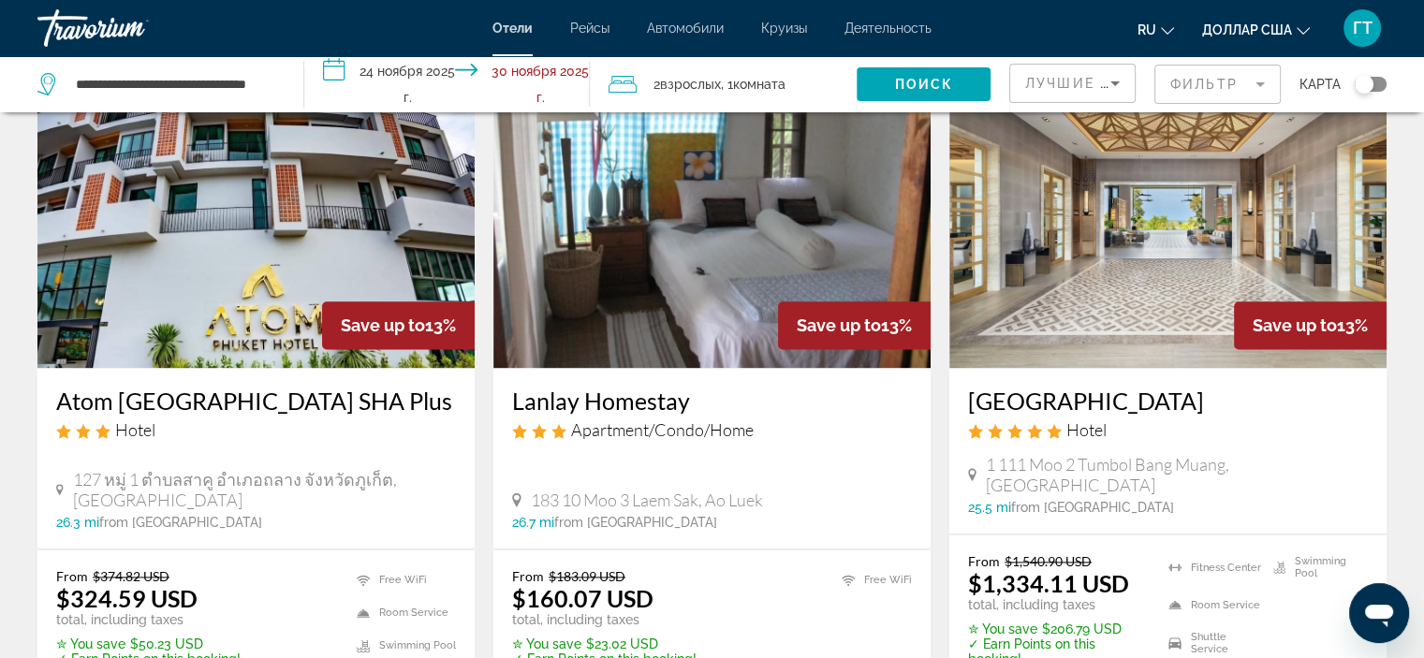
scroll to position [2153, 0]
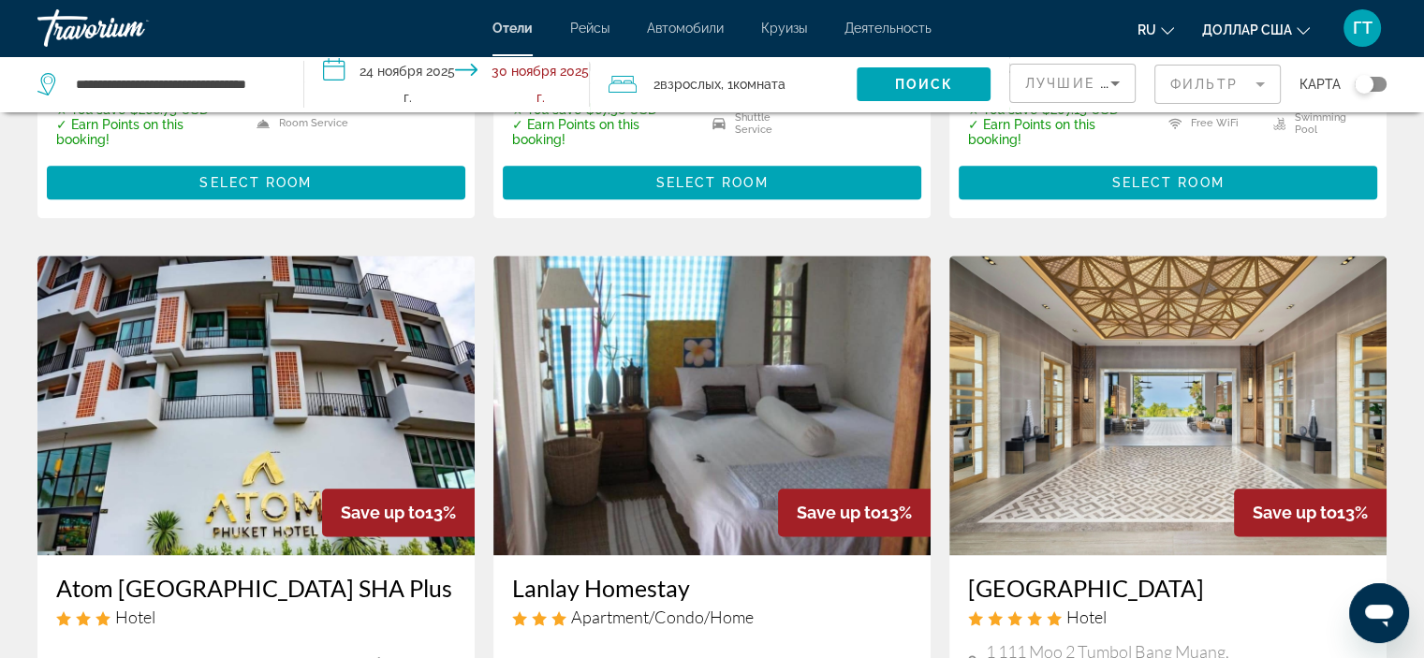
click at [1129, 378] on img "Основное содержание" at bounding box center [1167, 406] width 437 height 300
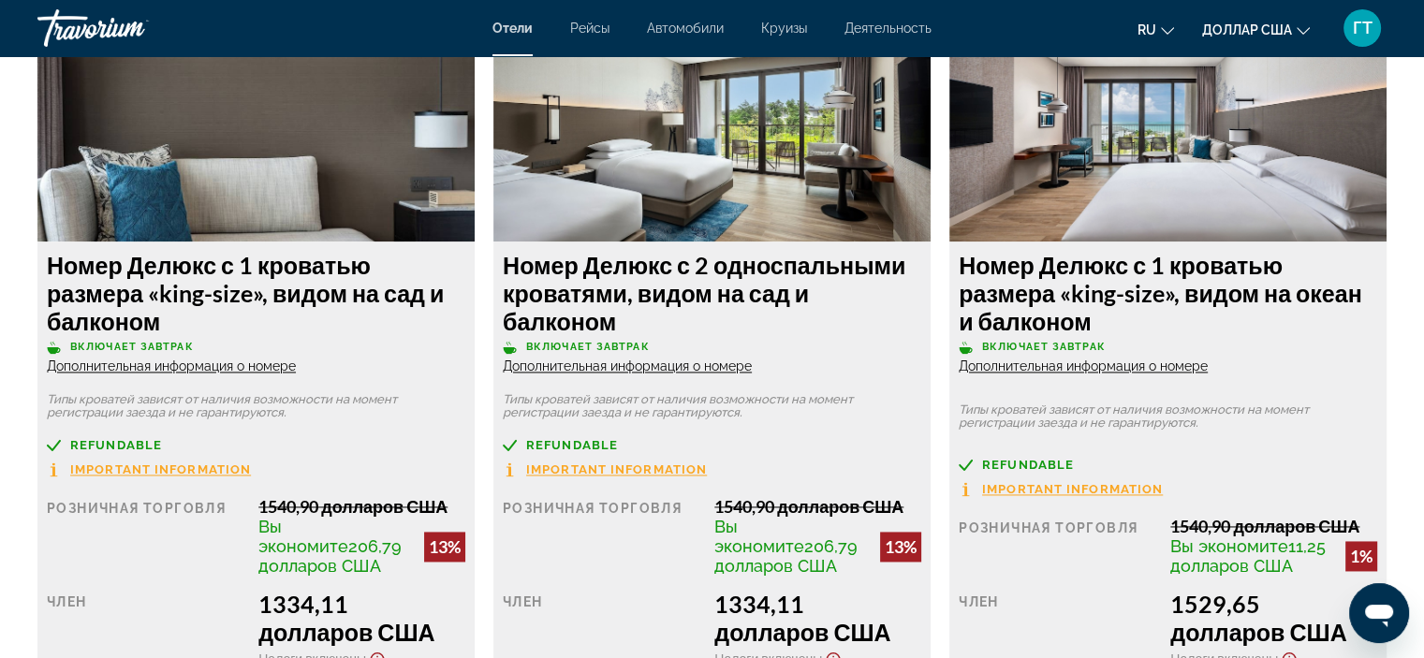
scroll to position [2624, 0]
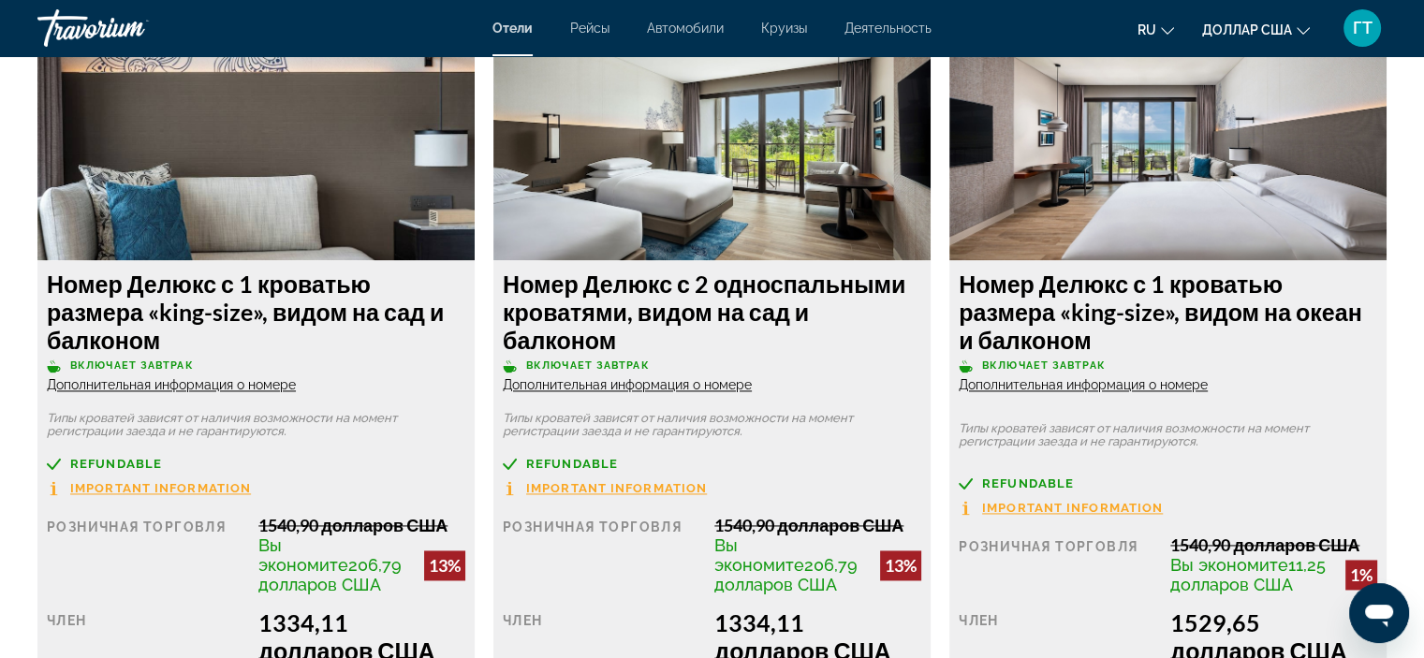
click at [286, 197] on img "Основное содержание" at bounding box center [255, 143] width 437 height 234
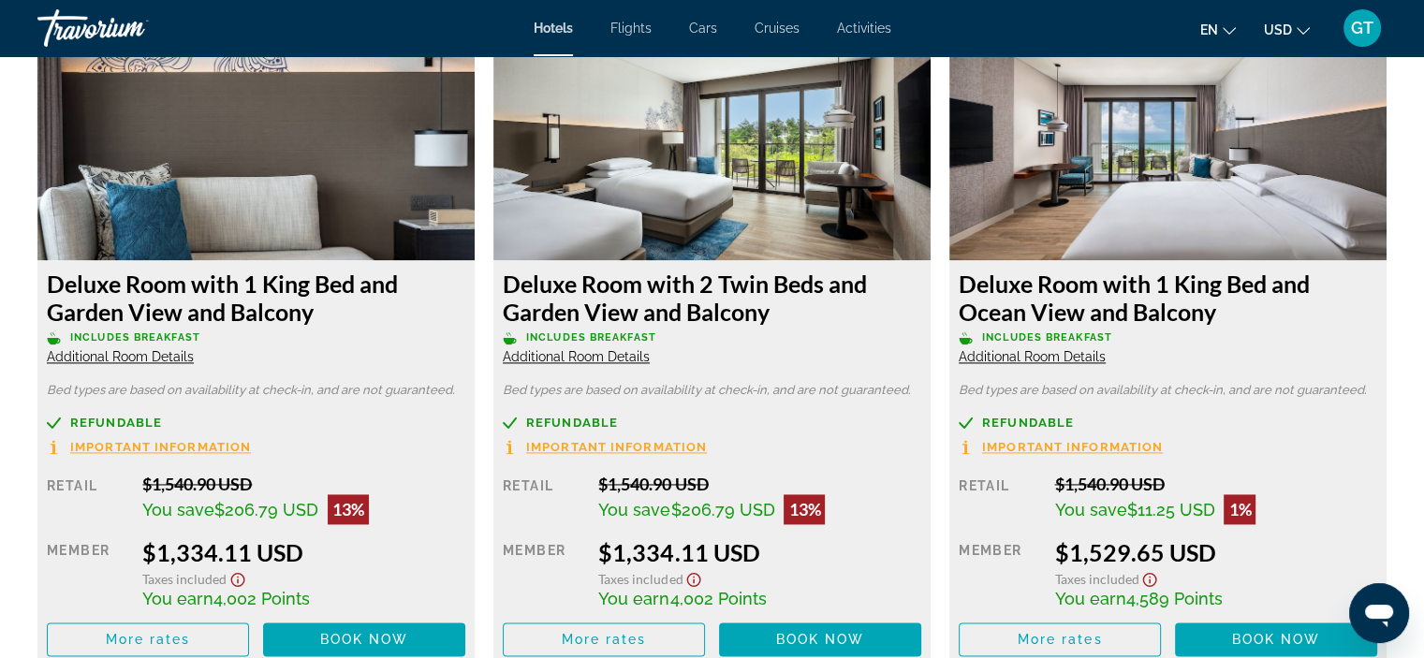
drag, startPoint x: 346, startPoint y: 314, endPoint x: 51, endPoint y: 286, distance: 296.2
click at [51, 286] on h3 "Deluxe Room with 1 King Bed and Garden View and Balcony" at bounding box center [256, 298] width 418 height 56
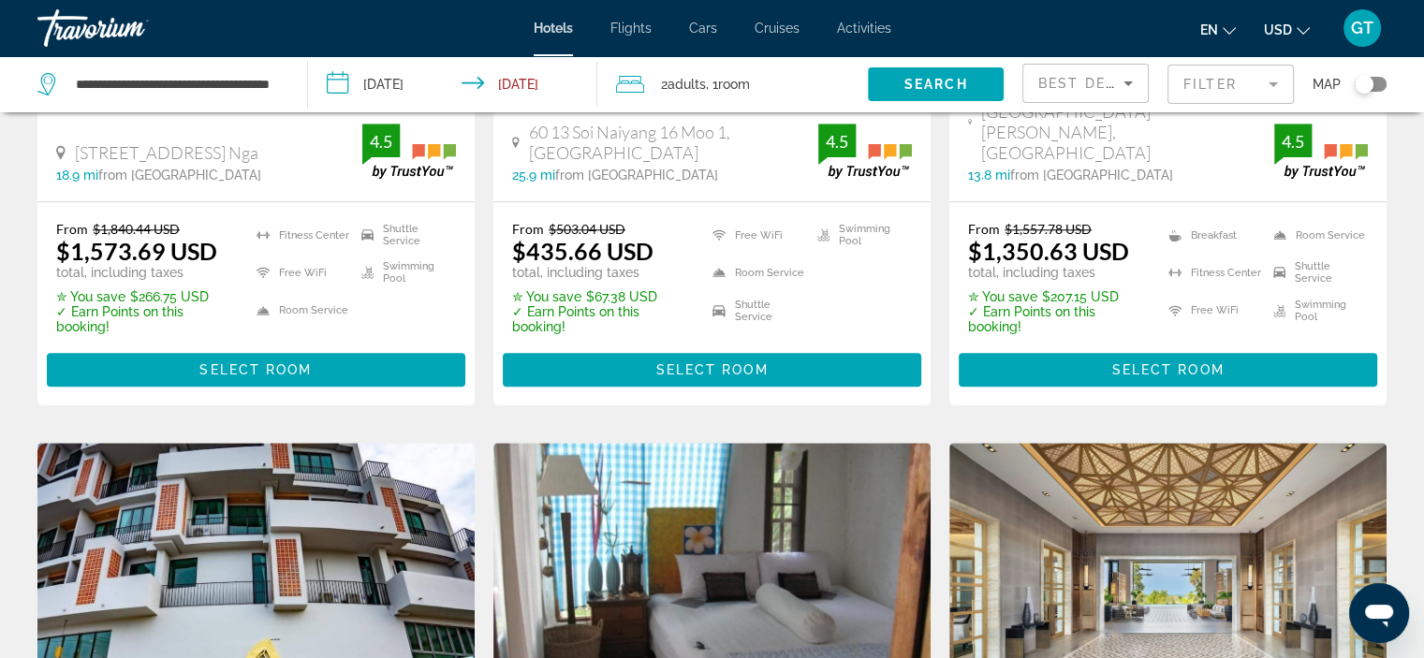
scroll to position [2340, 0]
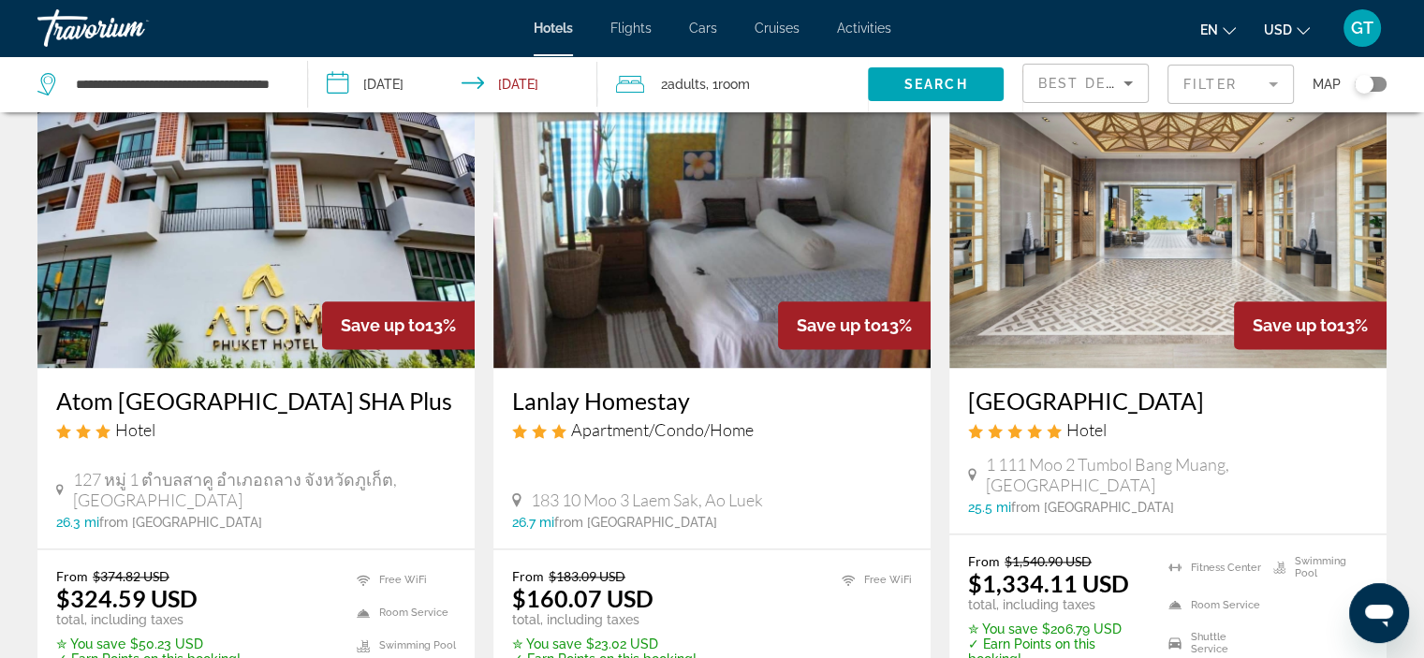
drag, startPoint x: 1371, startPoint y: 321, endPoint x: 1187, endPoint y: 269, distance: 190.8
click at [1187, 269] on div "Save up to 13% [GEOGRAPHIC_DATA] Hotel 1 111 Moo 2 Tumbol [GEOGRAPHIC_DATA], [G…" at bounding box center [1167, 300] width 437 height 465
copy div "Save up to 13% [GEOGRAPHIC_DATA]"
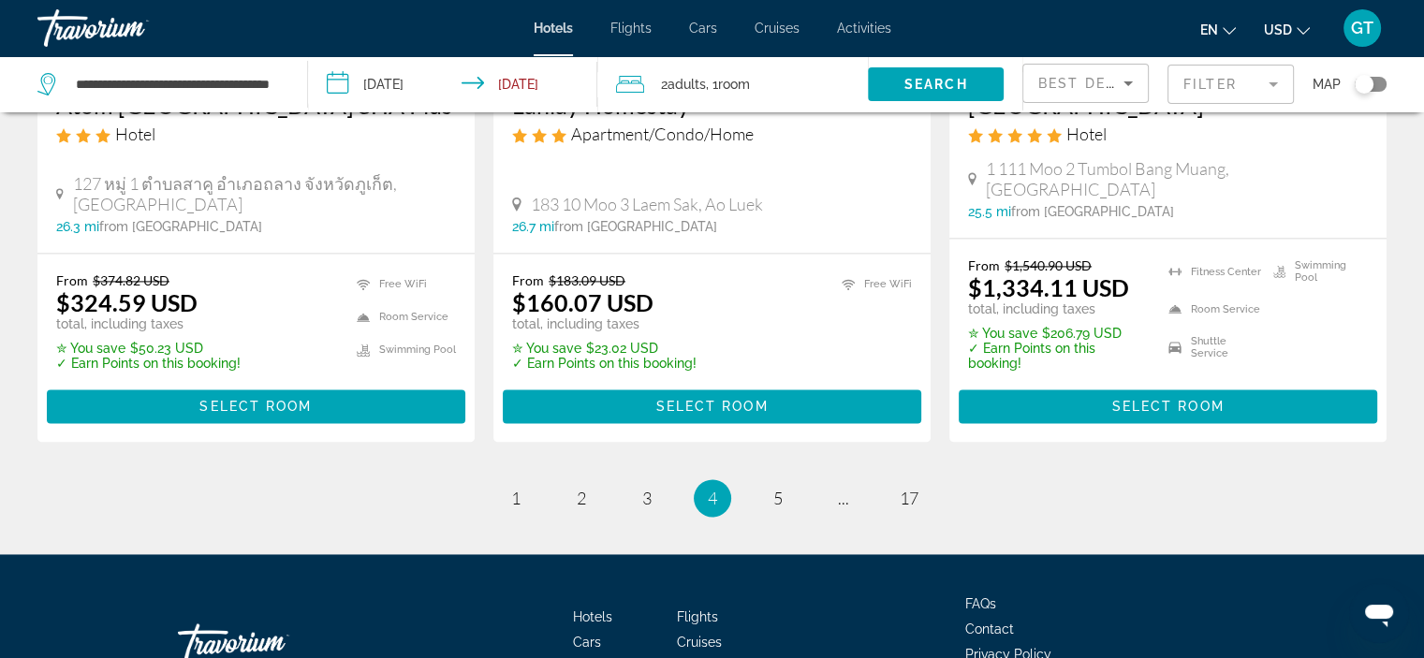
scroll to position [2658, 0]
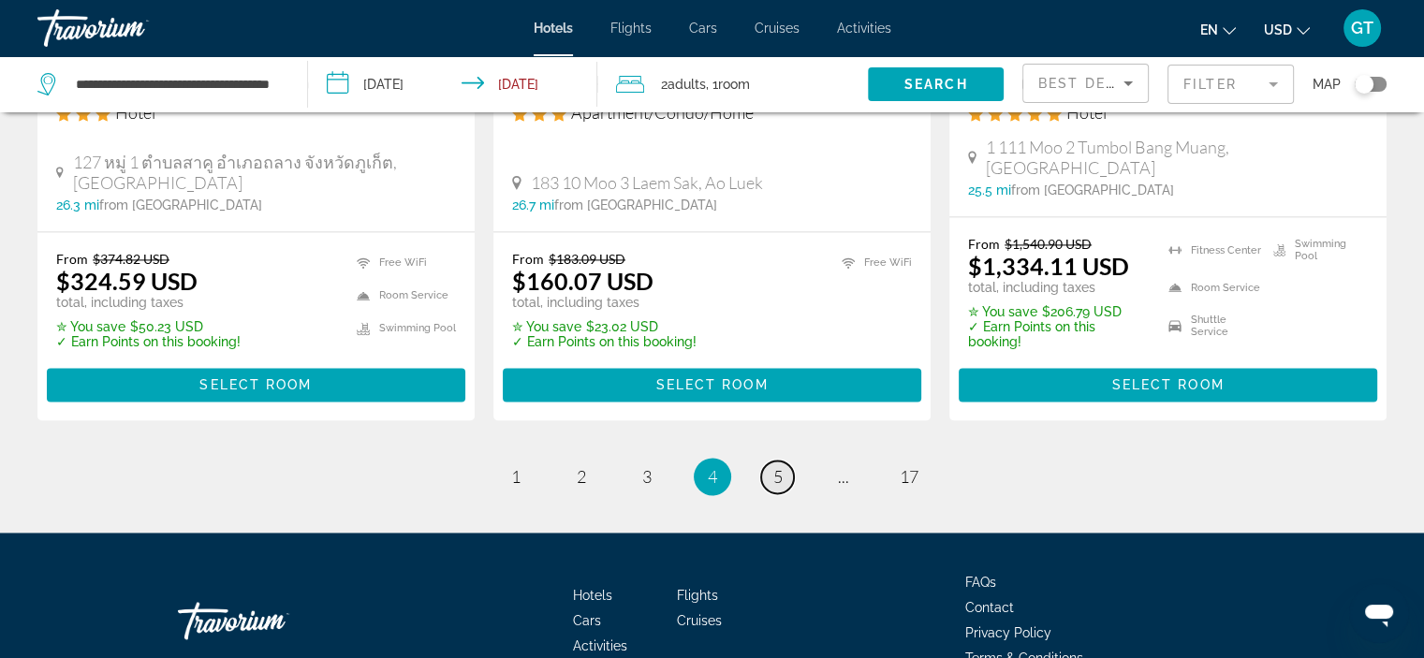
click at [779, 466] on span "5" at bounding box center [777, 476] width 9 height 21
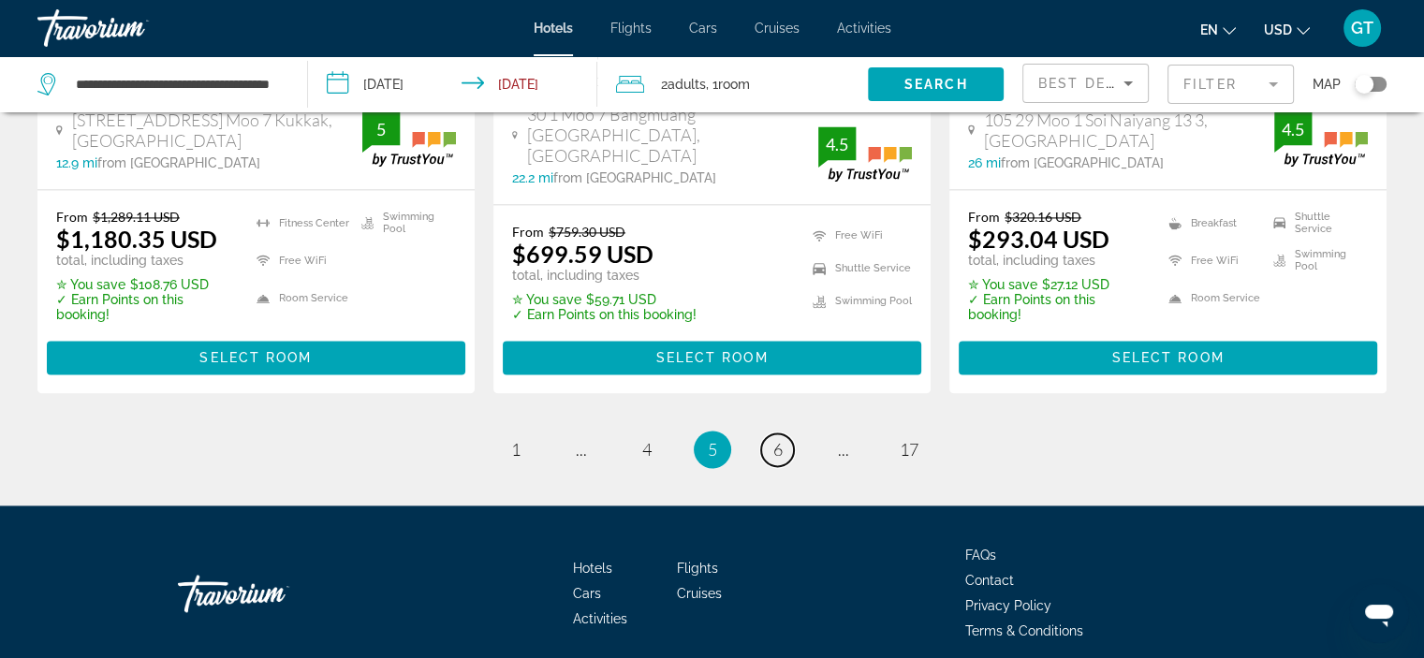
scroll to position [2706, 0]
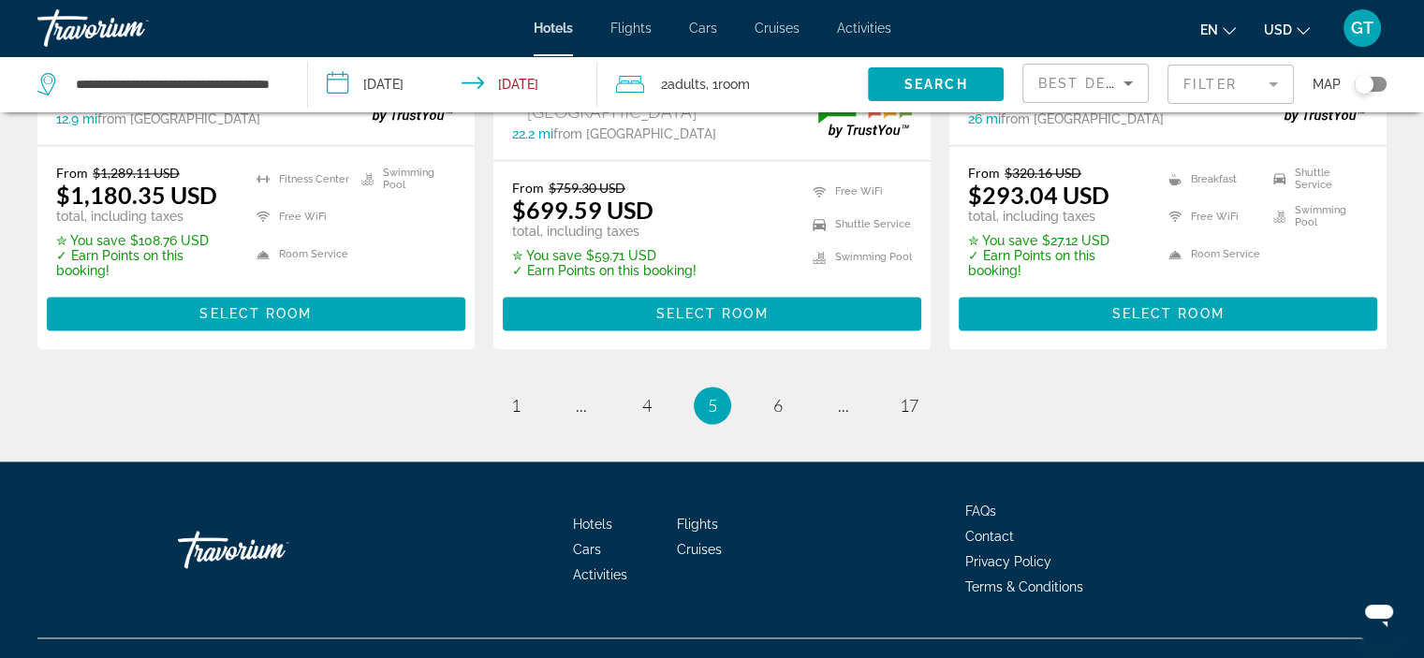
click at [715, 395] on span "5" at bounding box center [712, 405] width 9 height 21
click at [713, 395] on span "5" at bounding box center [712, 405] width 9 height 21
click at [657, 389] on link "page 4" at bounding box center [646, 405] width 33 height 33
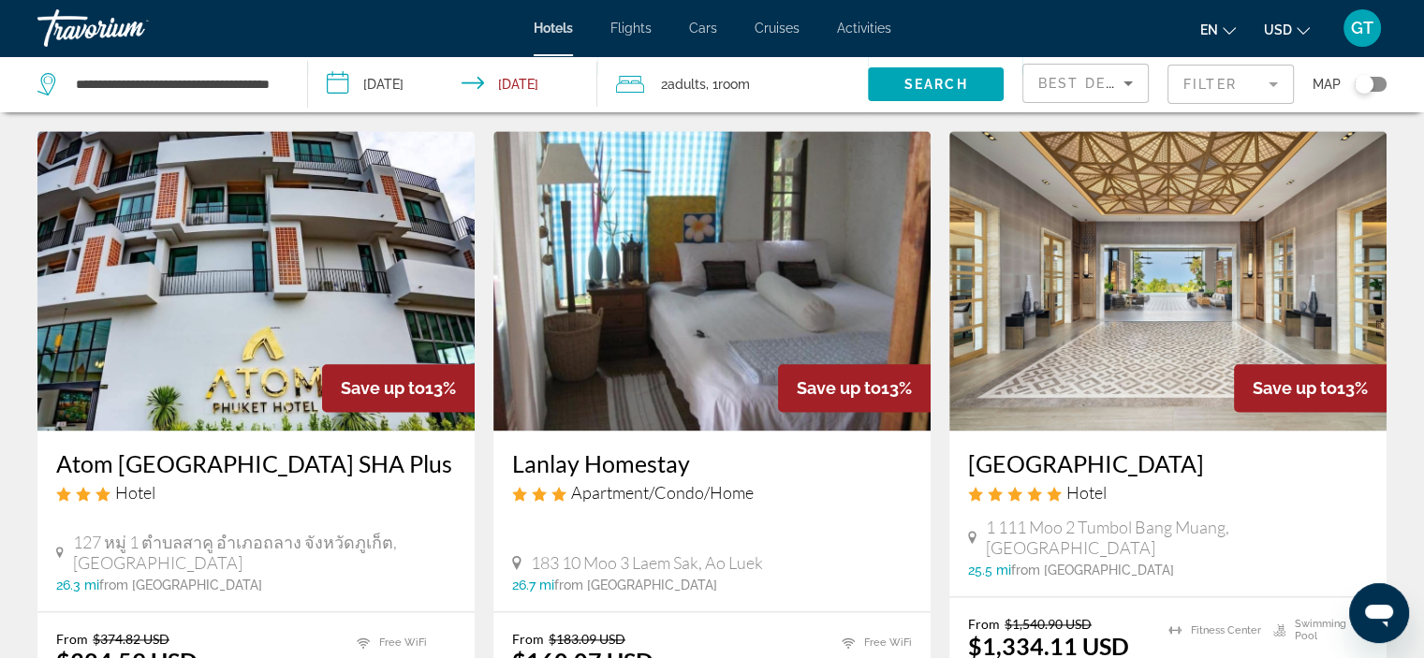
scroll to position [2247, 0]
